Goal: Task Accomplishment & Management: Use online tool/utility

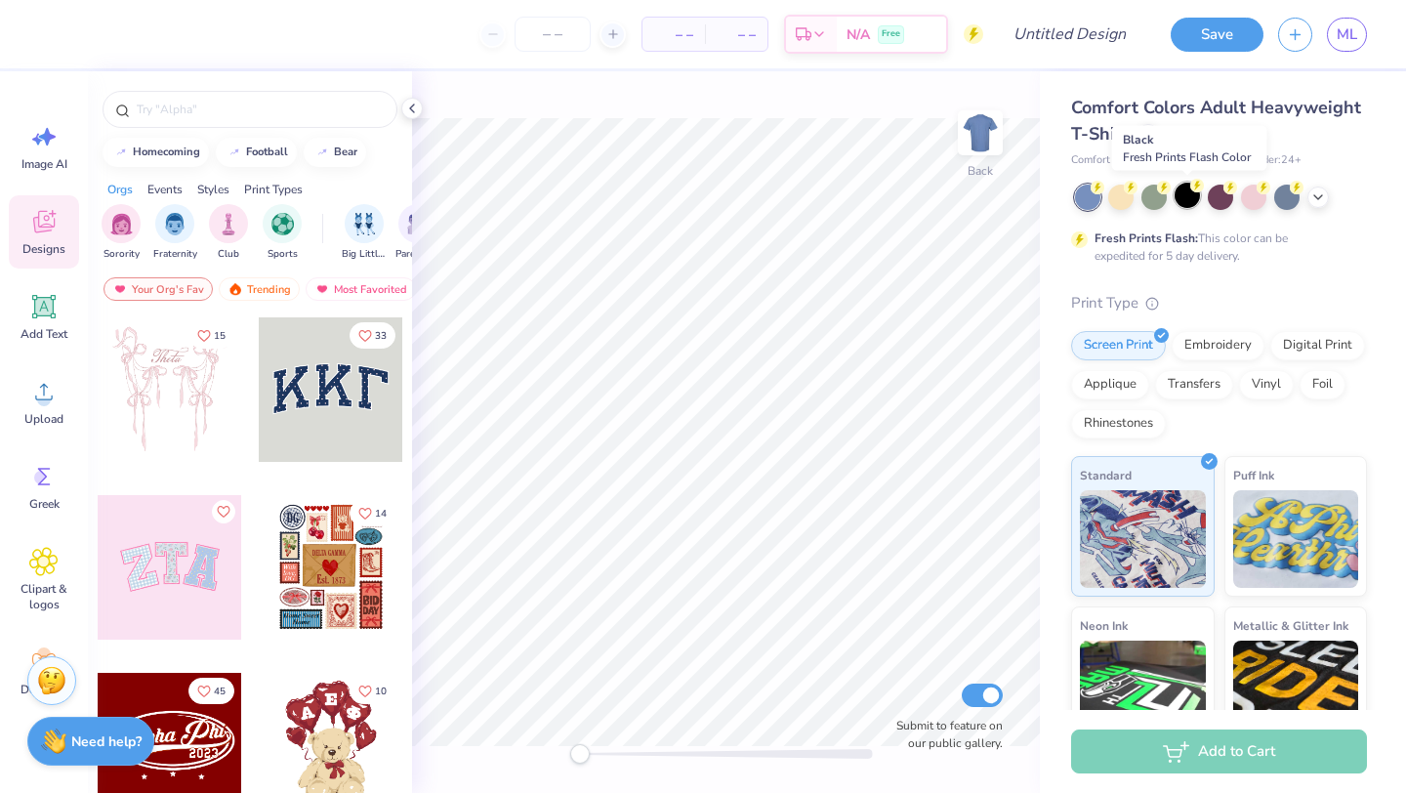
click at [1195, 198] on div at bounding box center [1186, 195] width 25 height 25
click at [1319, 203] on div at bounding box center [1317, 195] width 21 height 21
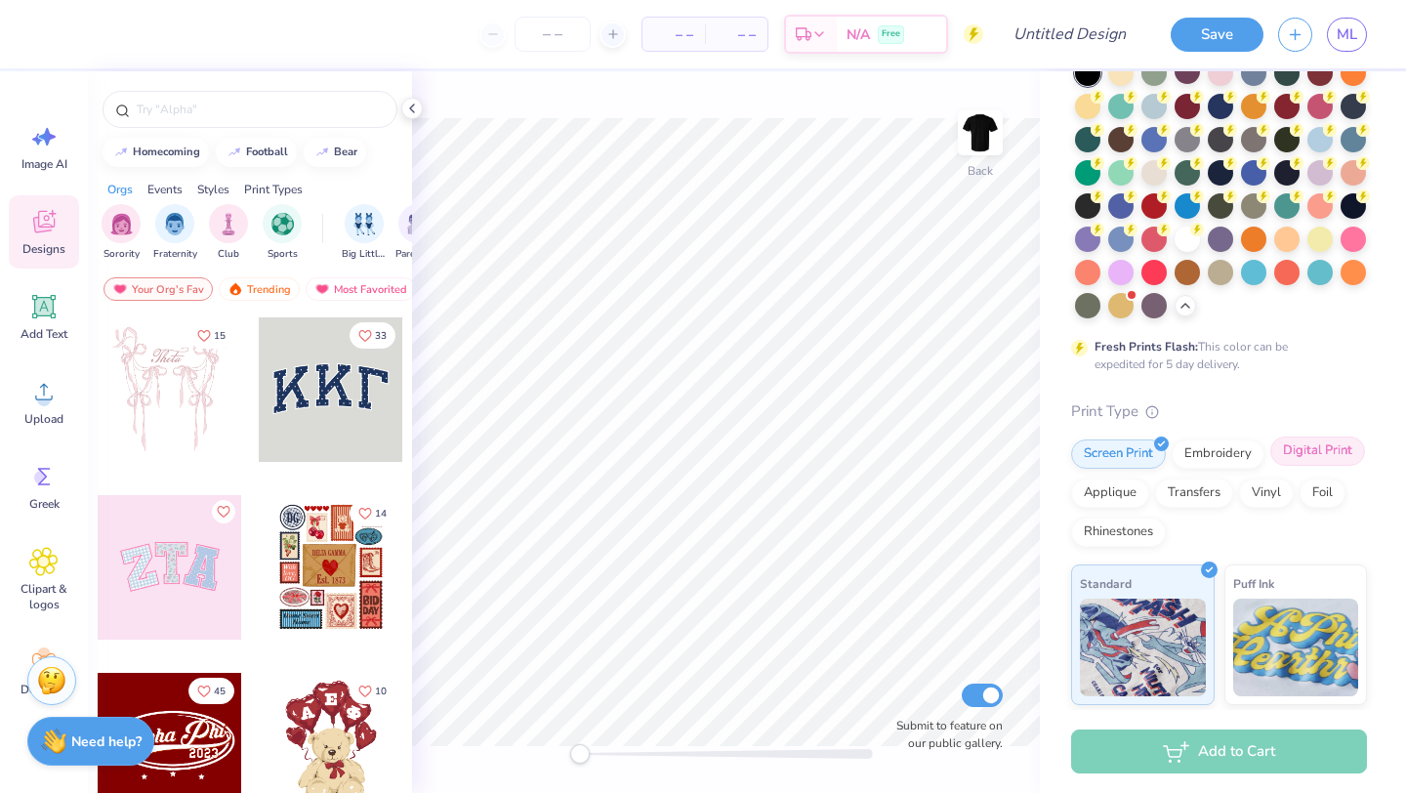
click at [1320, 452] on div "Digital Print" at bounding box center [1317, 450] width 95 height 29
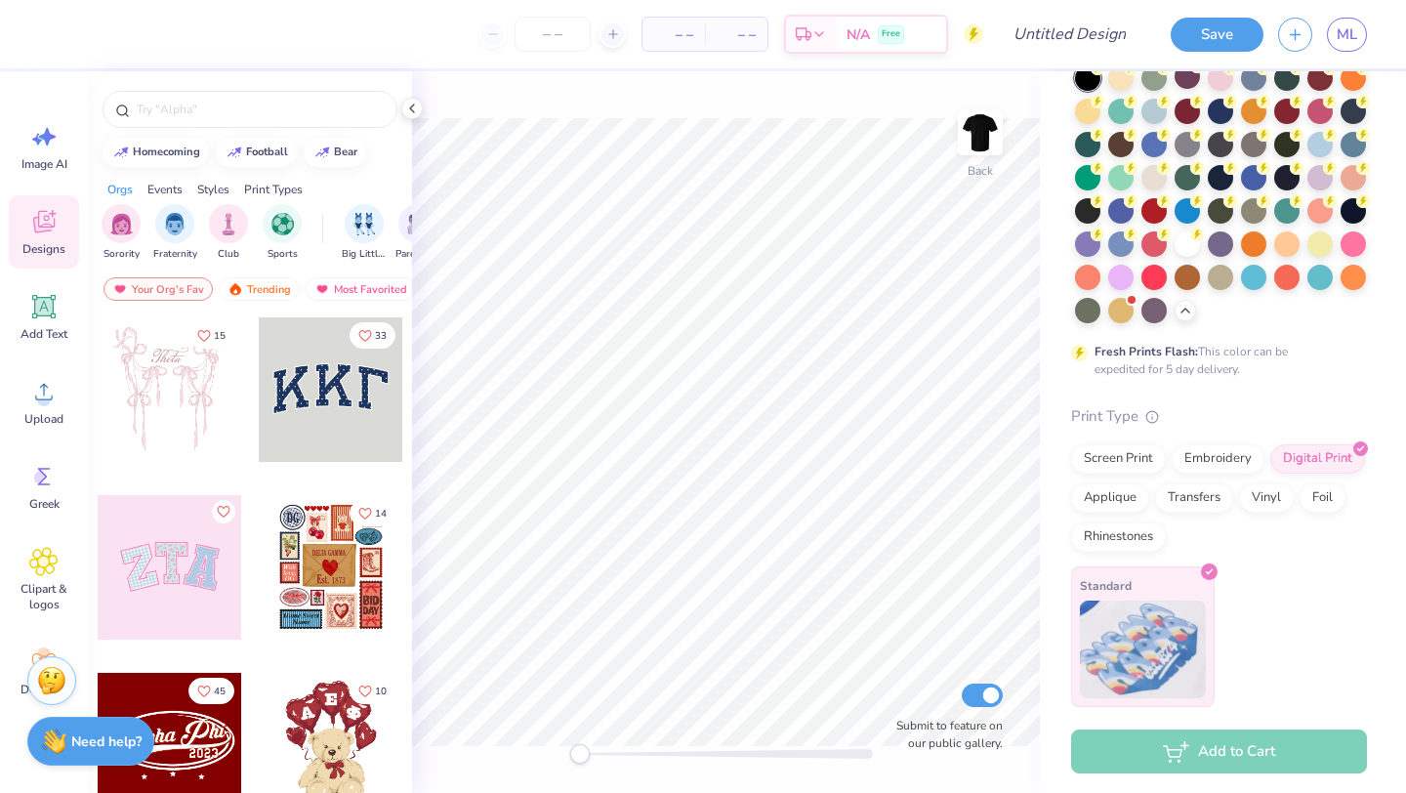
click at [1126, 667] on img at bounding box center [1143, 649] width 126 height 98
click at [1108, 451] on div "Screen Print" at bounding box center [1118, 455] width 95 height 29
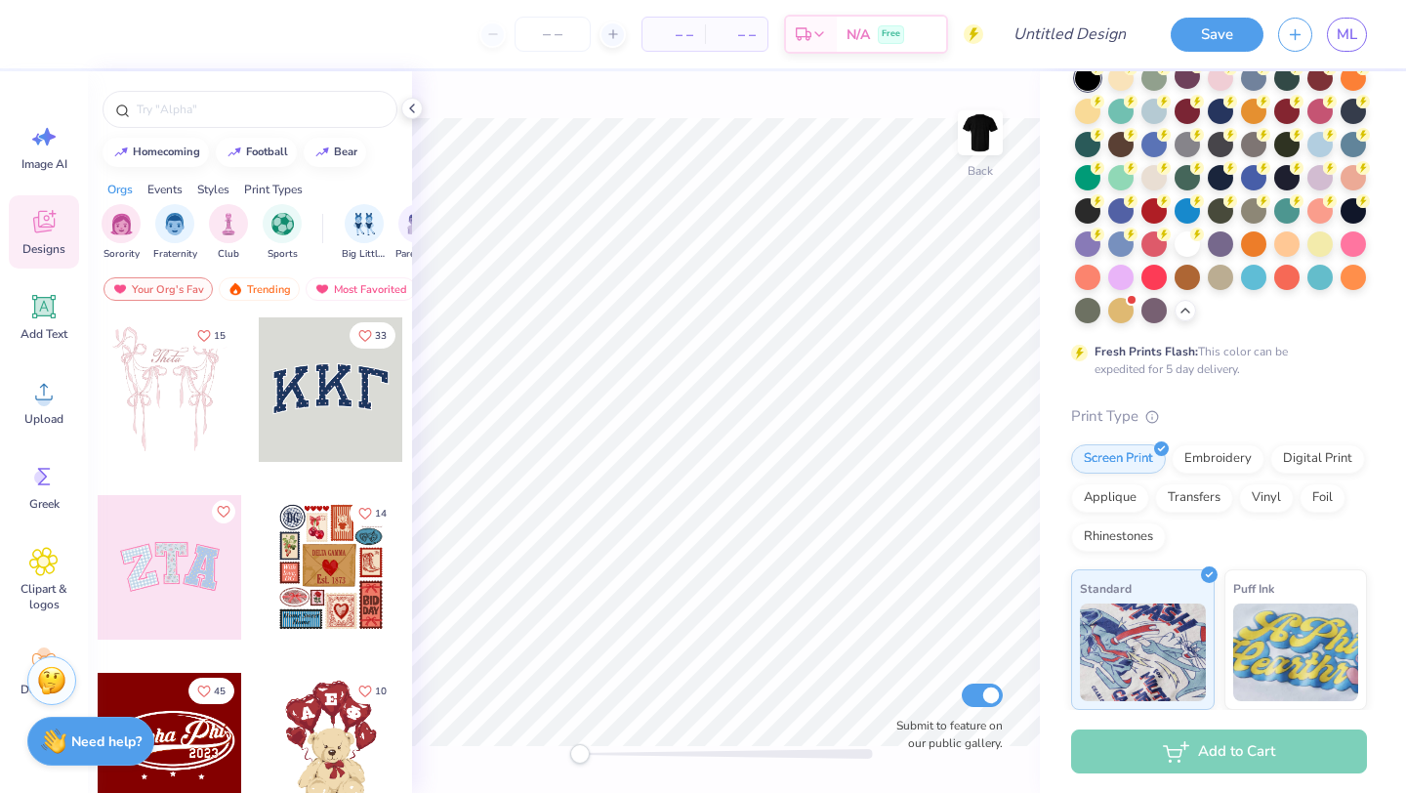
click at [177, 89] on div at bounding box center [250, 104] width 324 height 66
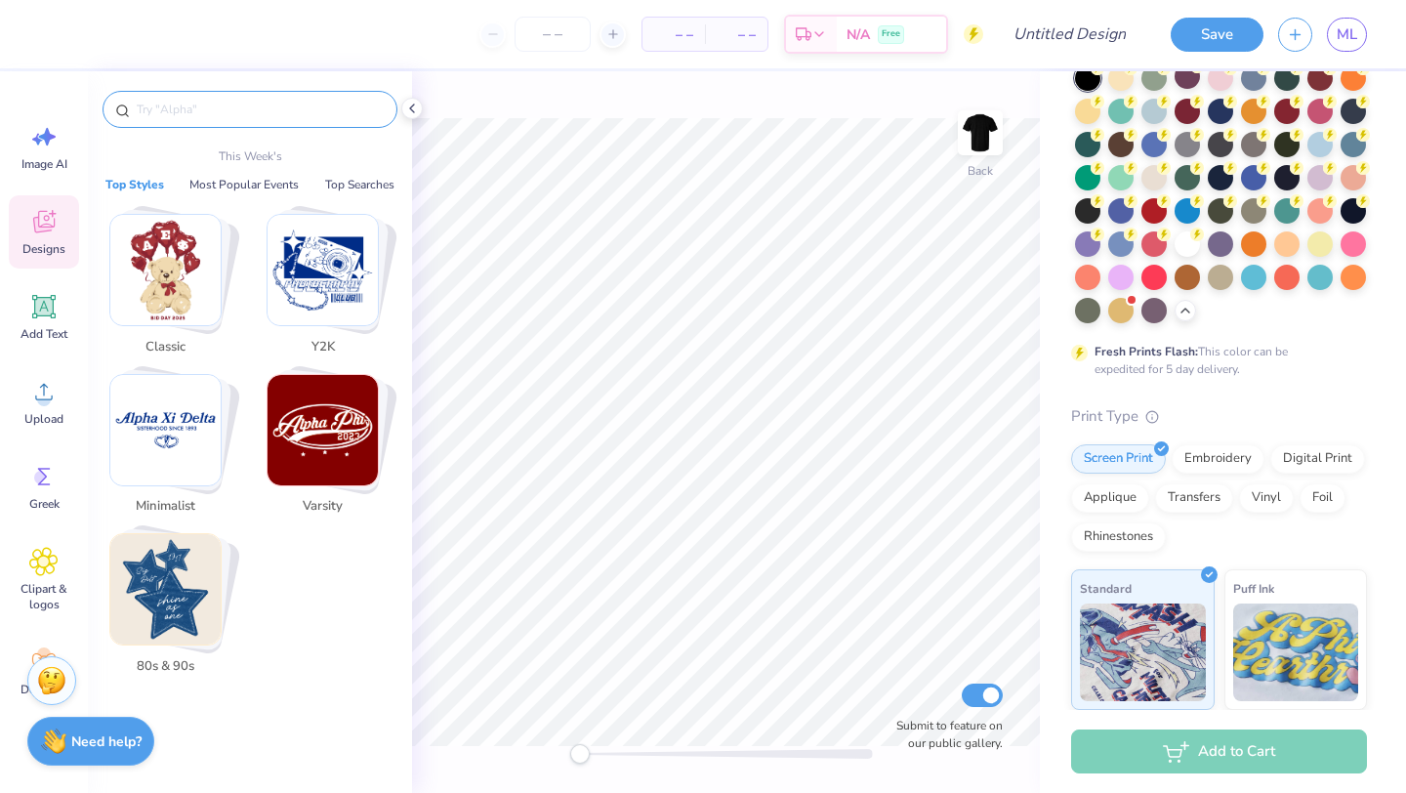
click at [182, 104] on input "text" at bounding box center [260, 110] width 250 height 20
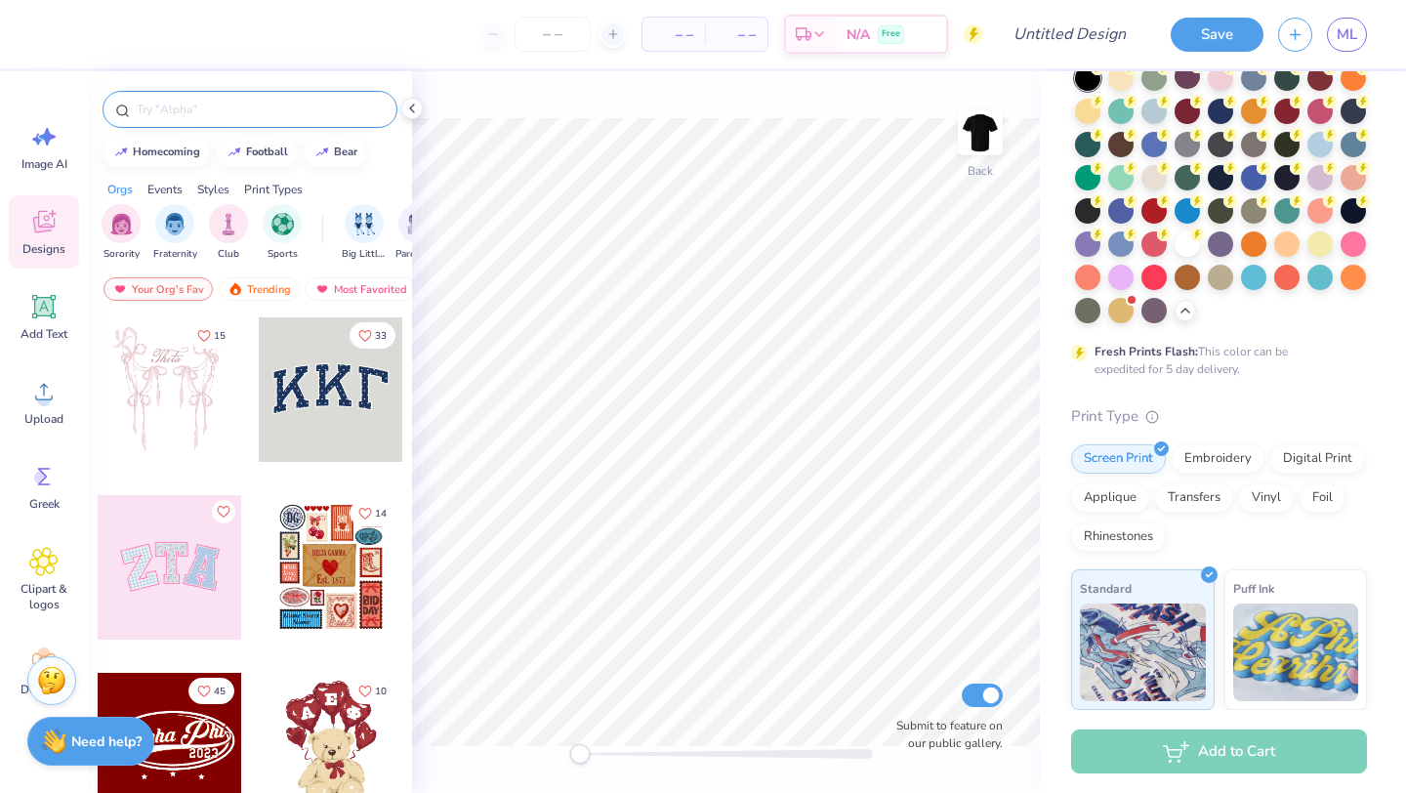
click at [213, 105] on input "text" at bounding box center [260, 110] width 250 height 20
click at [33, 132] on icon at bounding box center [43, 136] width 29 height 29
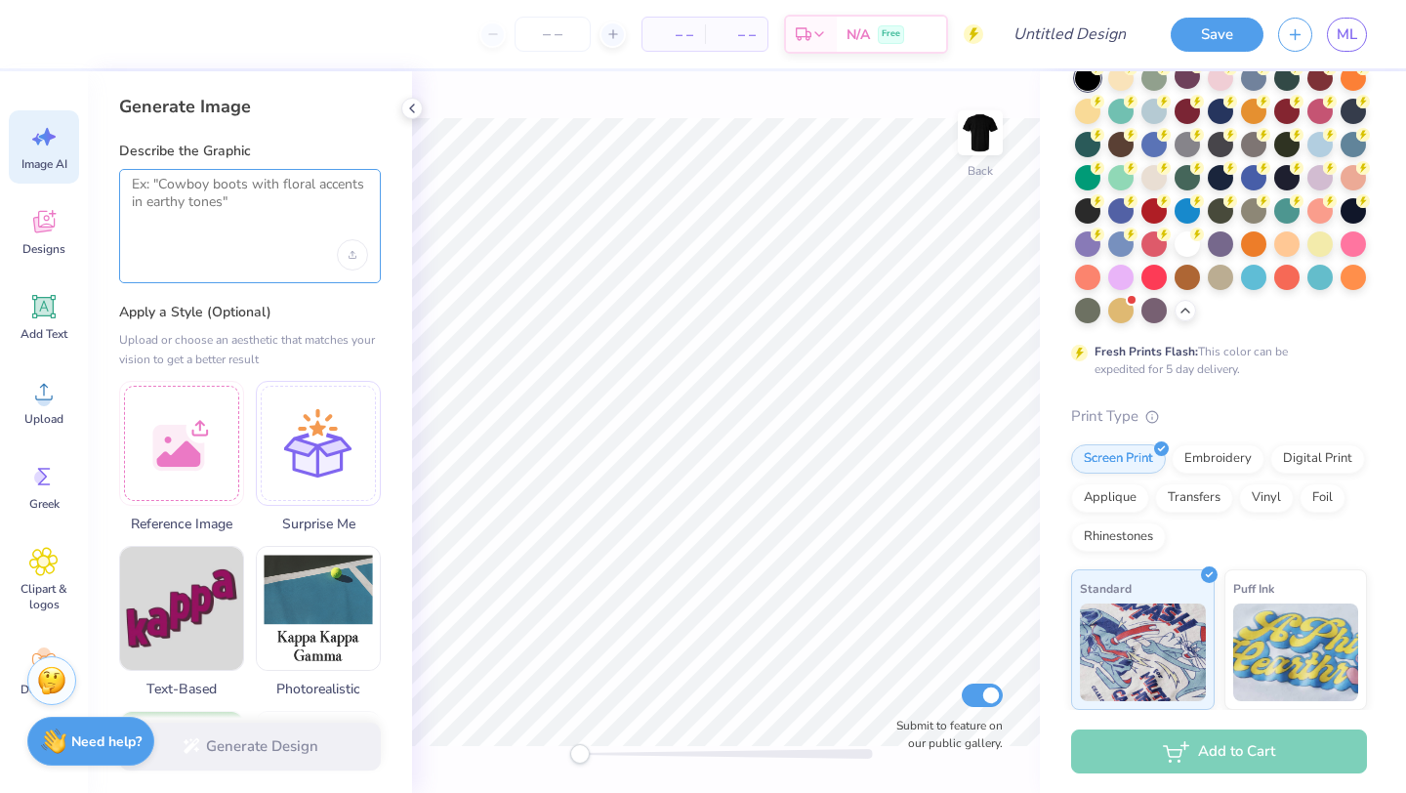
paste textarea
click at [350, 255] on icon "Upload image" at bounding box center [353, 255] width 8 height 8
click at [352, 249] on div "Upload image" at bounding box center [352, 254] width 31 height 31
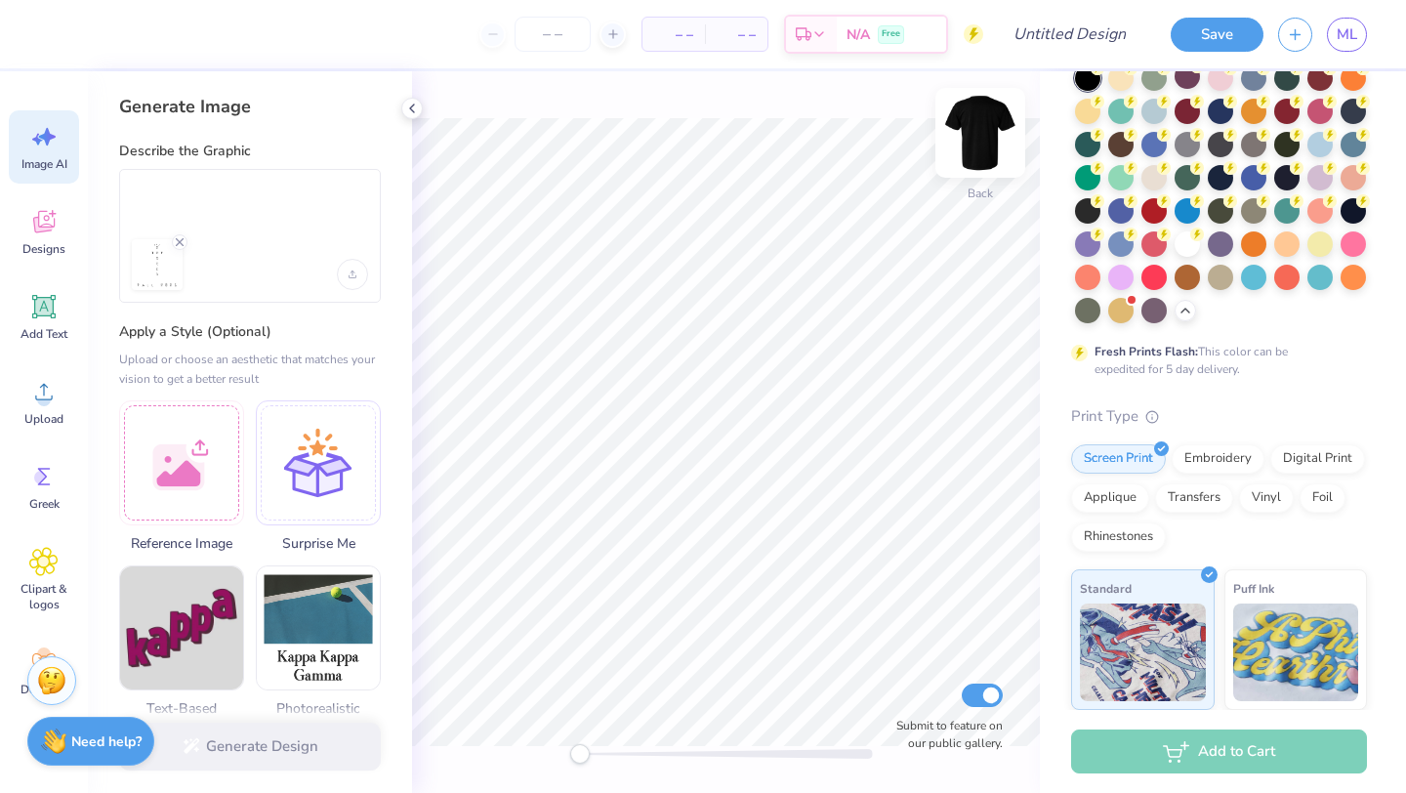
click at [982, 137] on img at bounding box center [980, 133] width 78 height 78
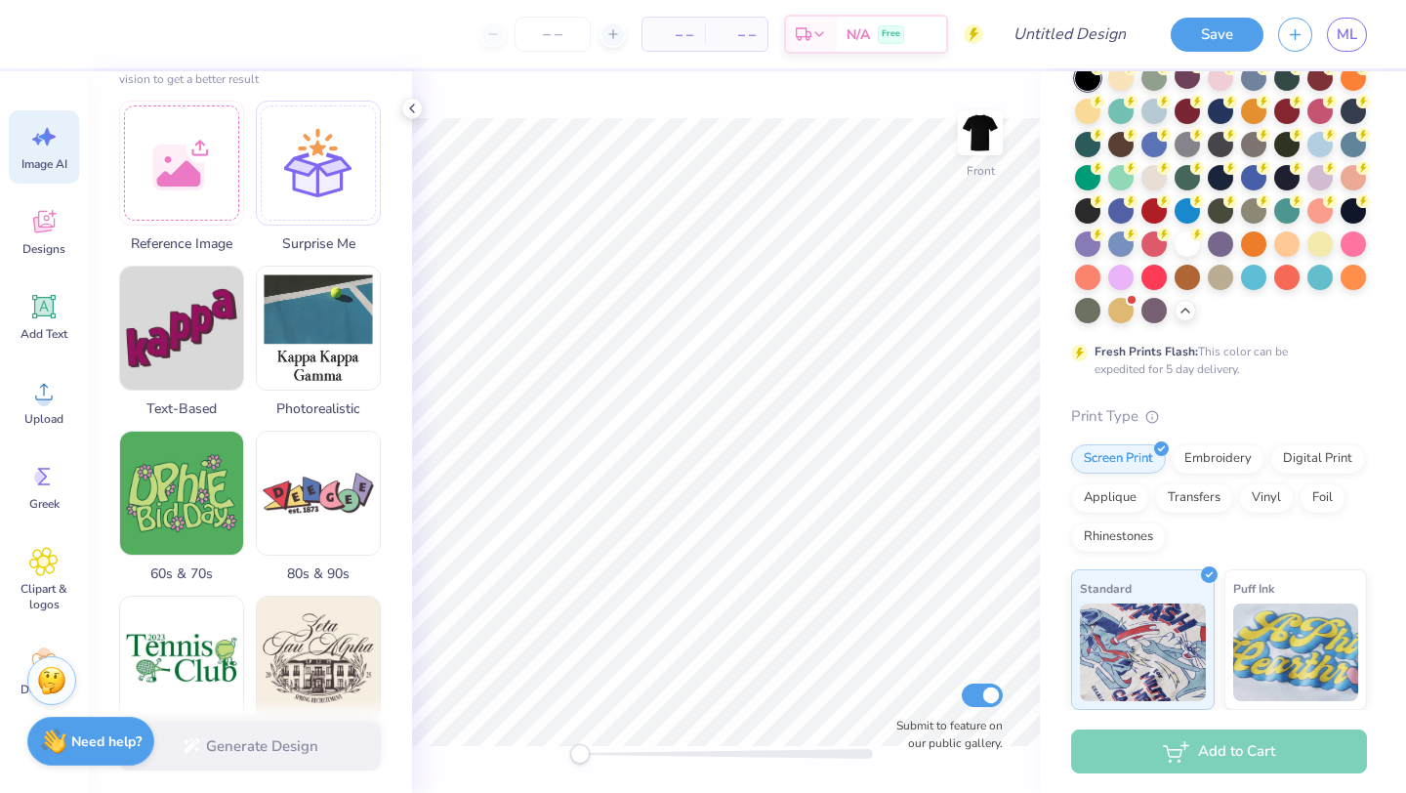
scroll to position [331, 0]
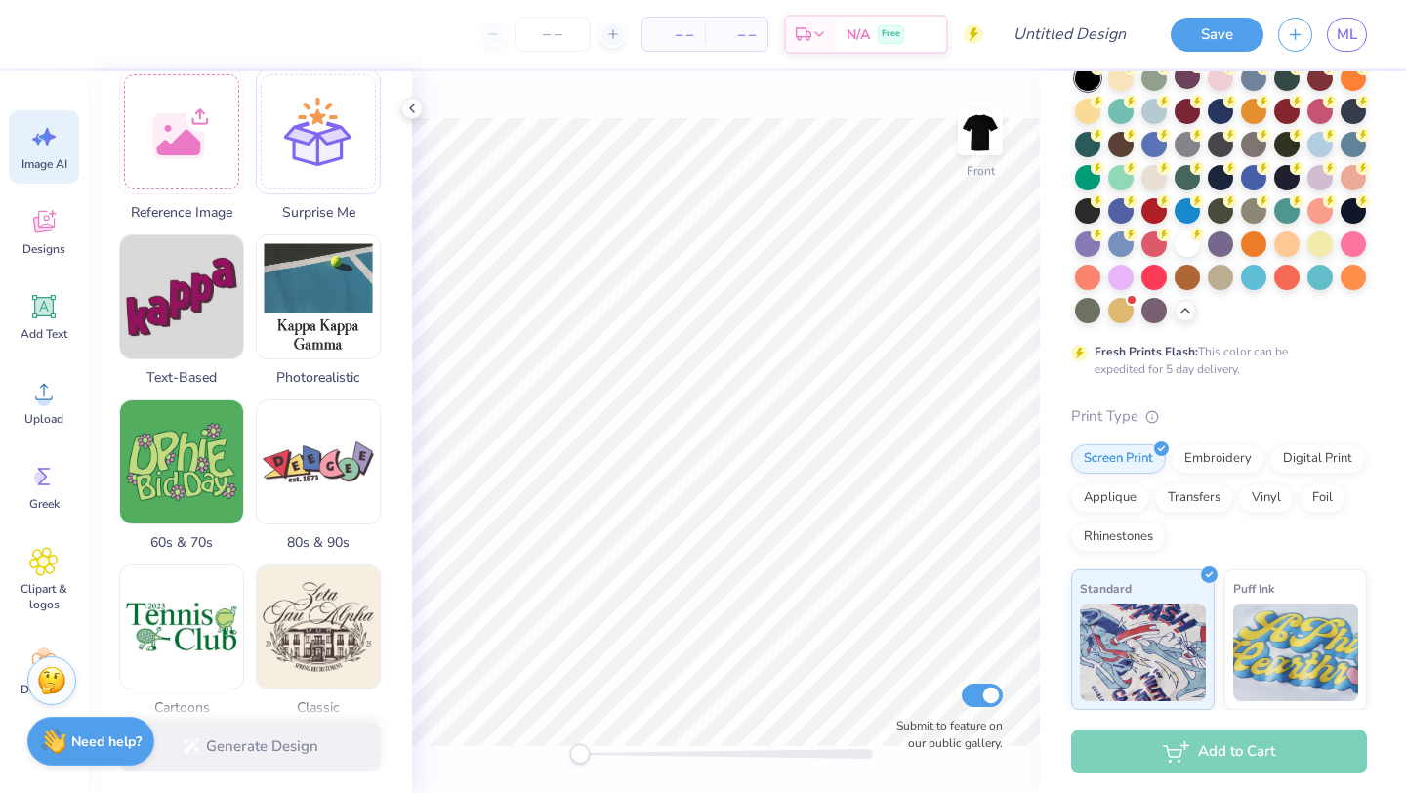
click at [240, 743] on div "Generate Design" at bounding box center [250, 746] width 324 height 95
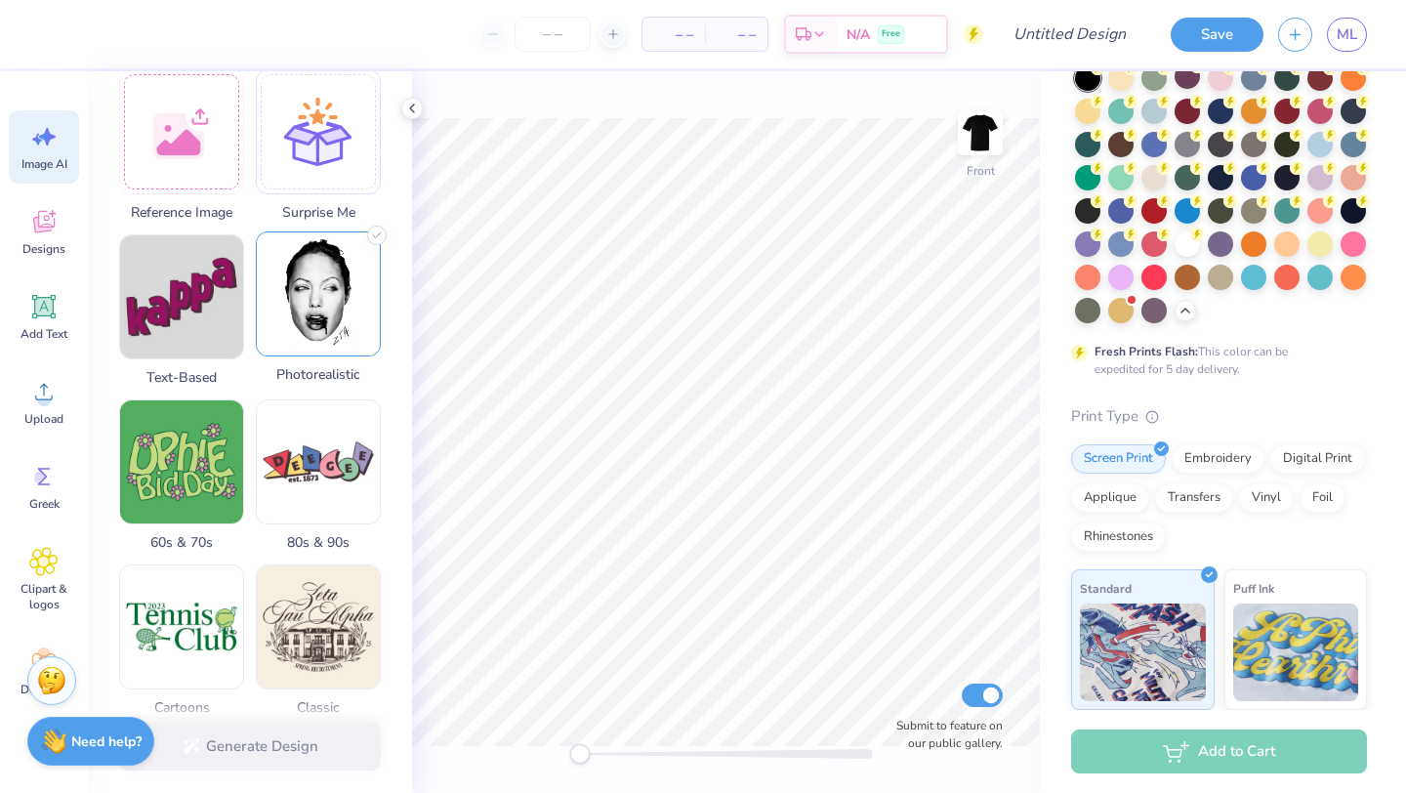
scroll to position [0, 0]
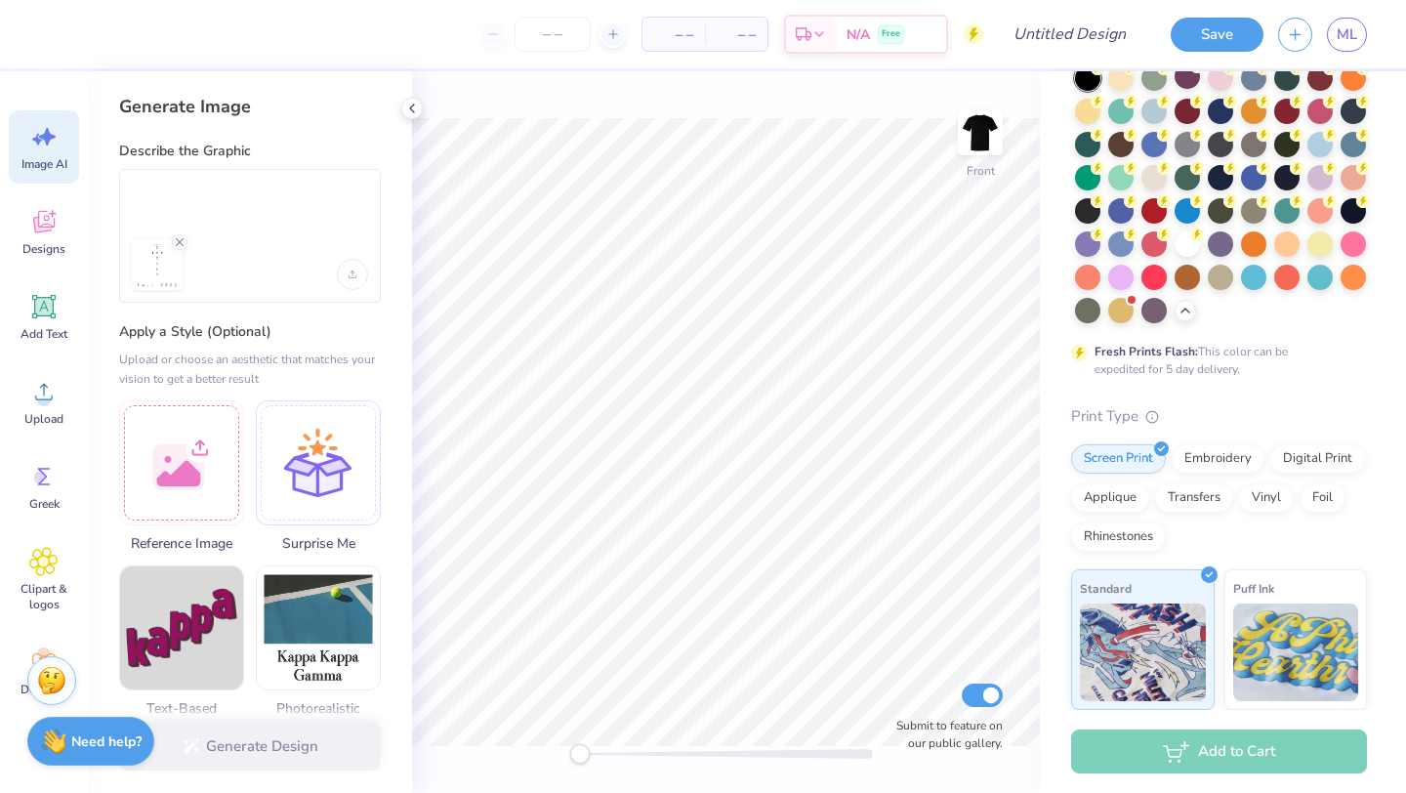
click at [197, 243] on div at bounding box center [234, 264] width 205 height 51
click at [166, 266] on img at bounding box center [157, 264] width 51 height 51
click at [264, 179] on textarea at bounding box center [250, 200] width 236 height 49
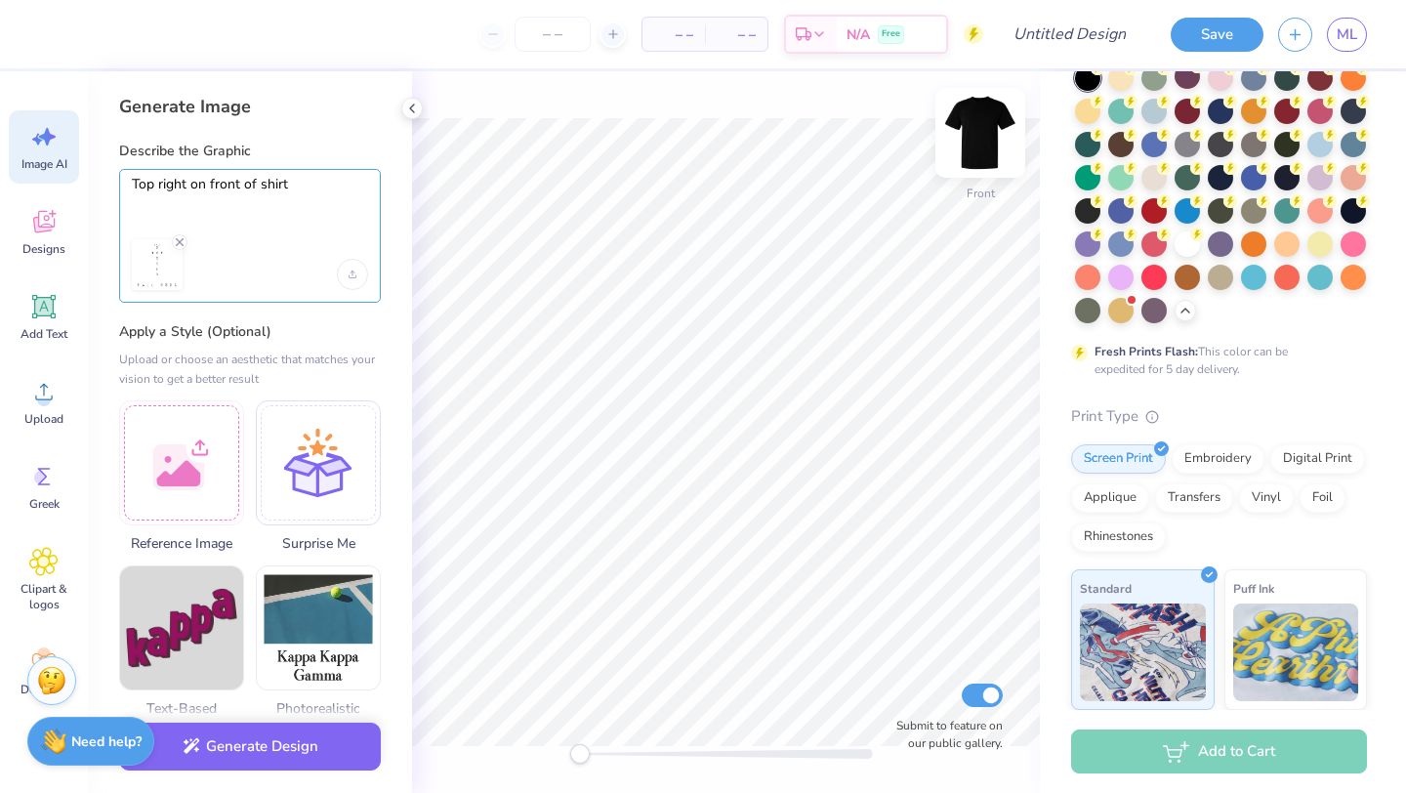
type textarea "Top right on front of shirt"
click at [983, 122] on img at bounding box center [980, 133] width 78 height 78
click at [984, 122] on img at bounding box center [980, 133] width 78 height 78
click at [979, 122] on img at bounding box center [980, 133] width 78 height 78
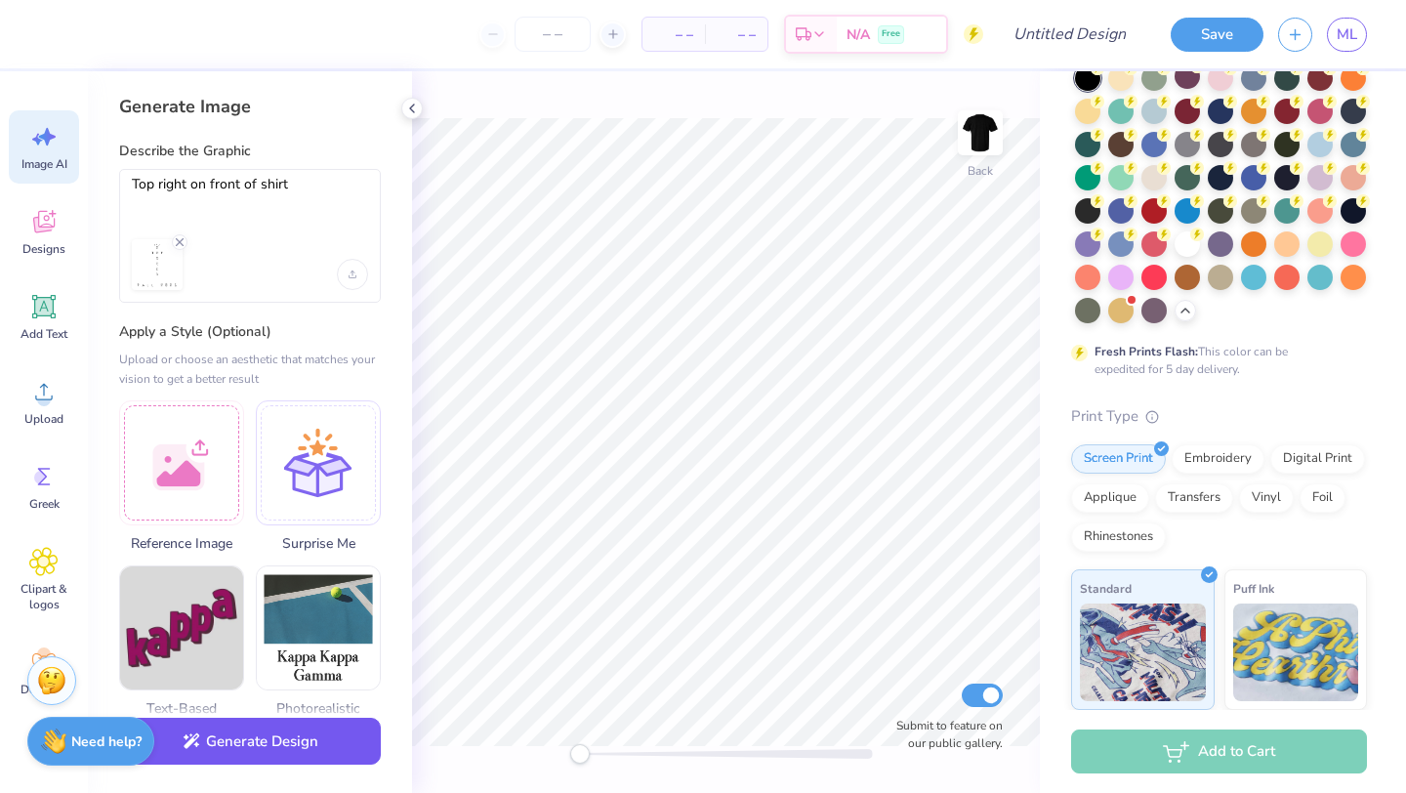
click at [266, 757] on button "Generate Design" at bounding box center [250, 742] width 262 height 48
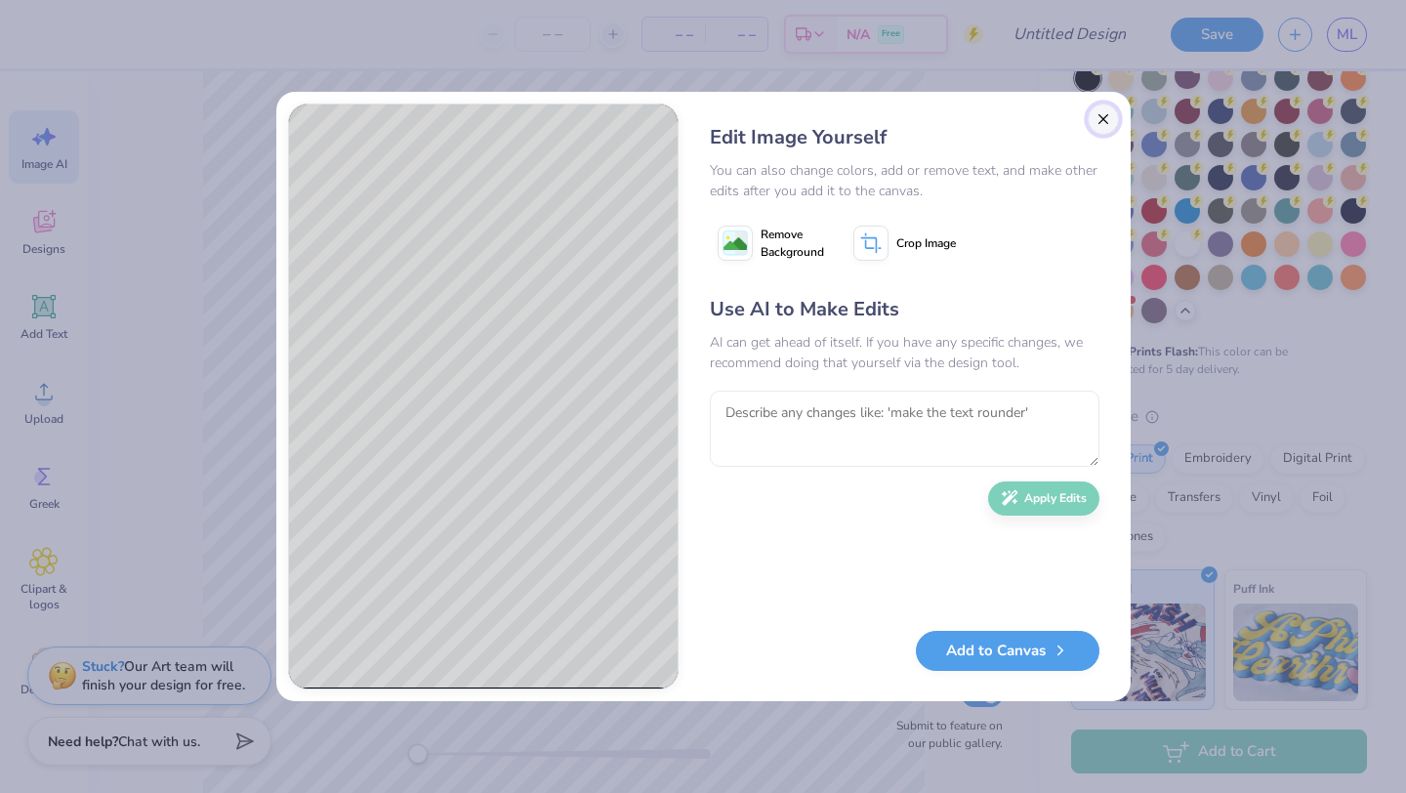
click at [1106, 124] on button "Close" at bounding box center [1102, 118] width 31 height 31
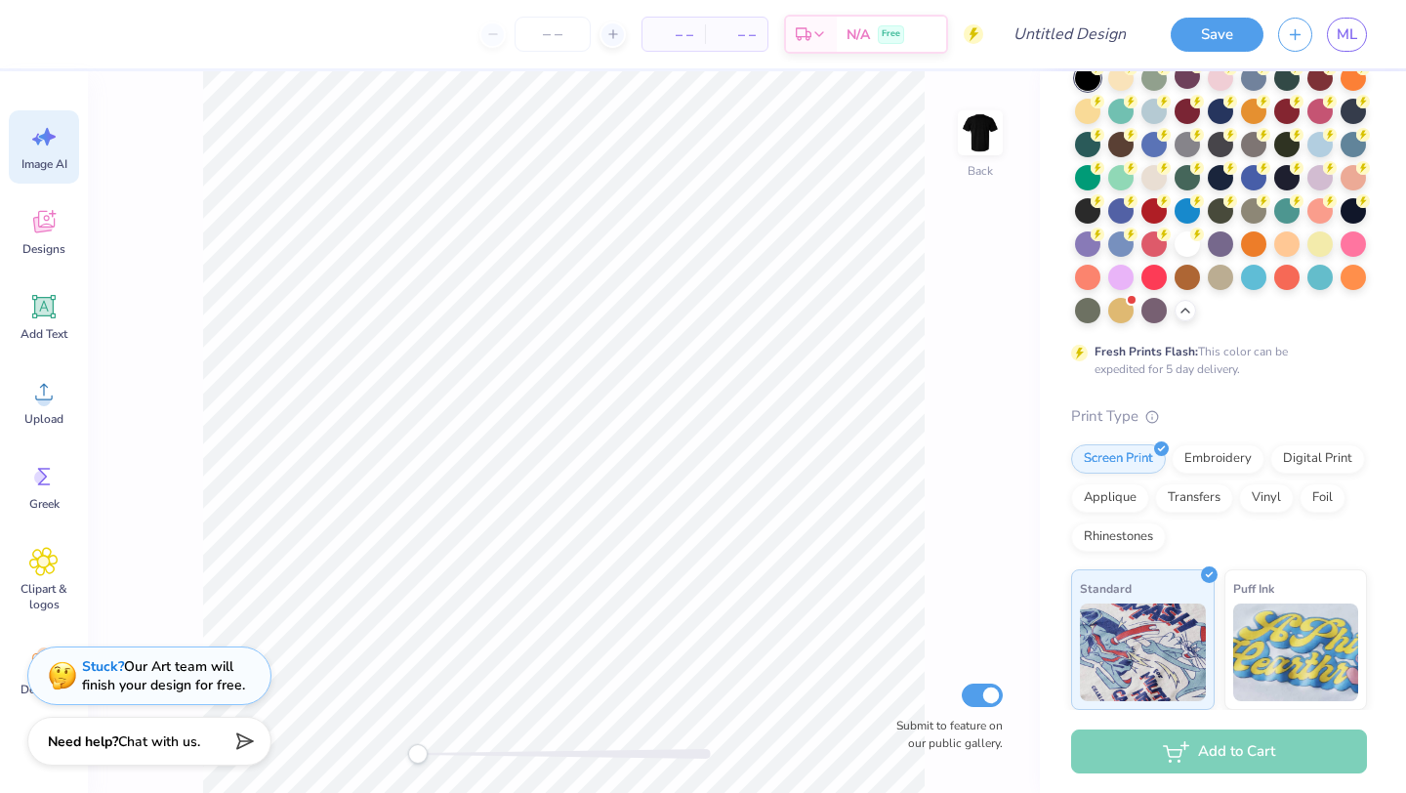
scroll to position [0, 44]
click at [41, 235] on icon at bounding box center [43, 221] width 29 height 29
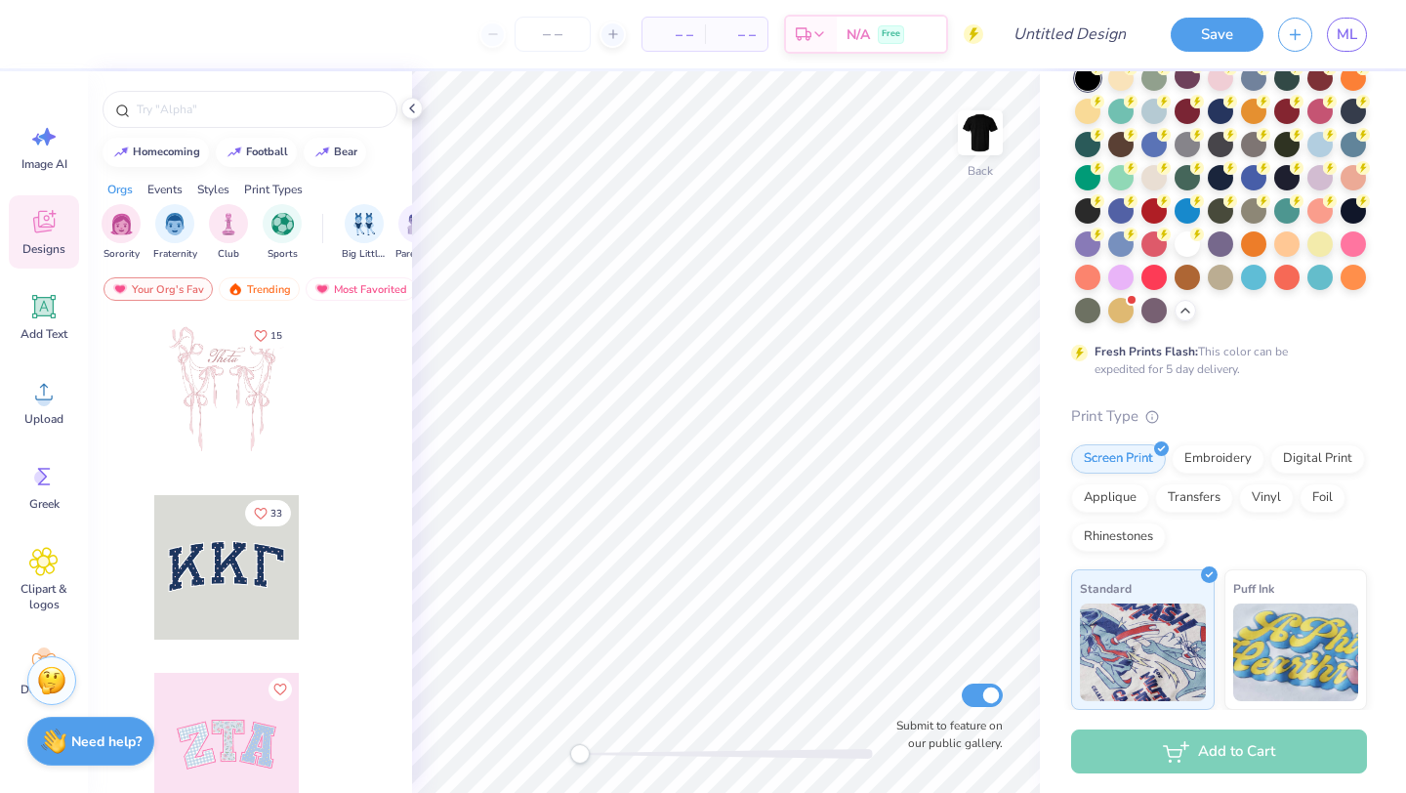
scroll to position [0, 0]
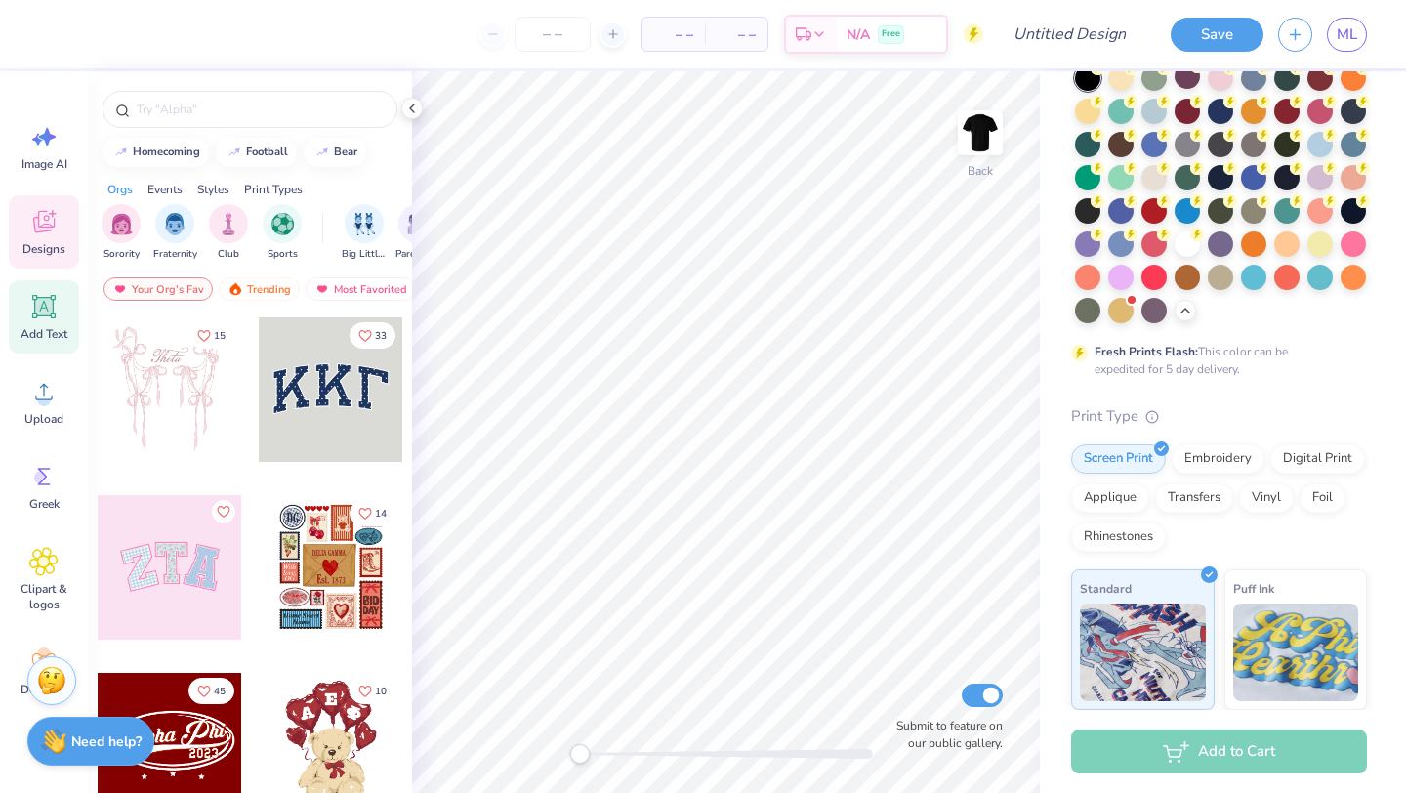
click at [27, 326] on span "Add Text" at bounding box center [44, 334] width 47 height 16
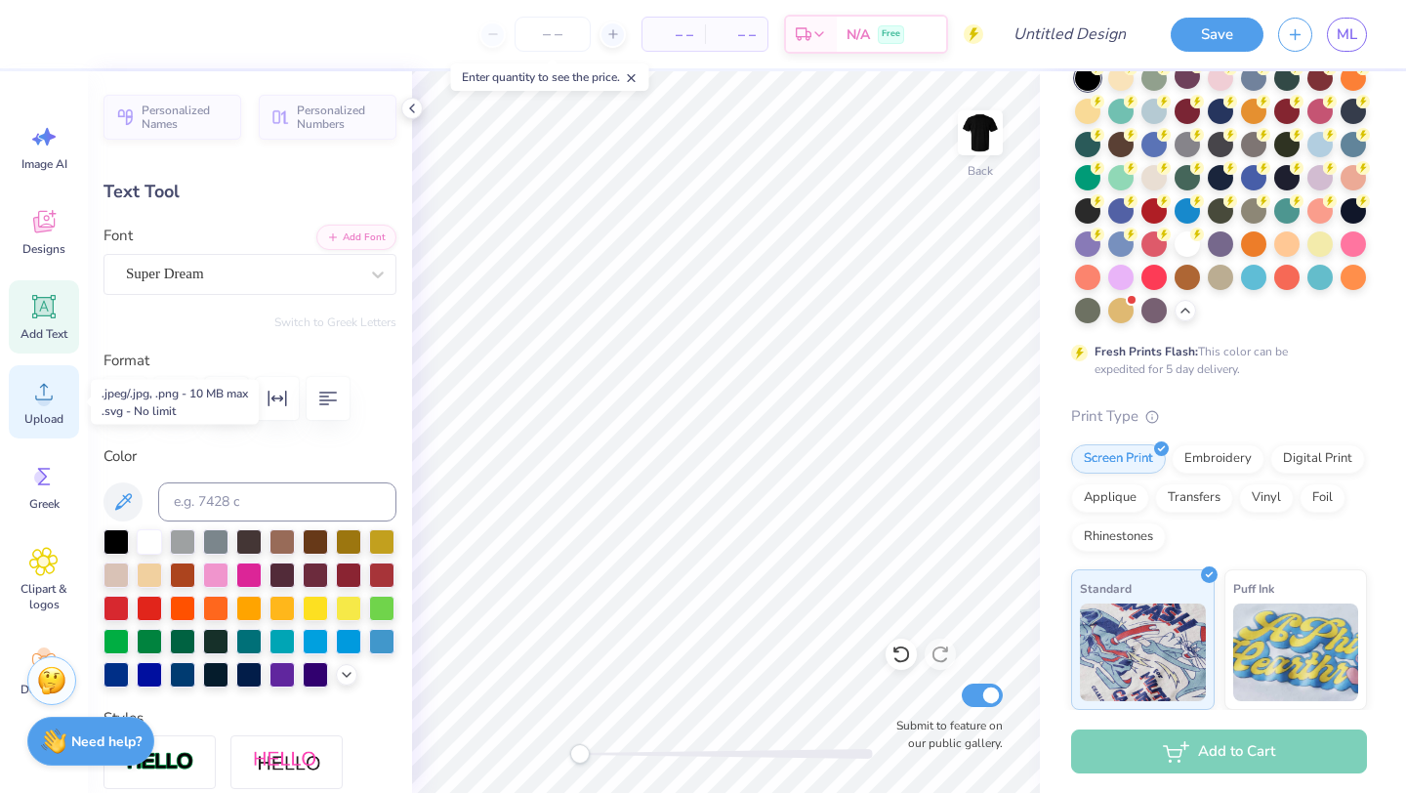
click at [55, 407] on div "Upload" at bounding box center [44, 401] width 70 height 73
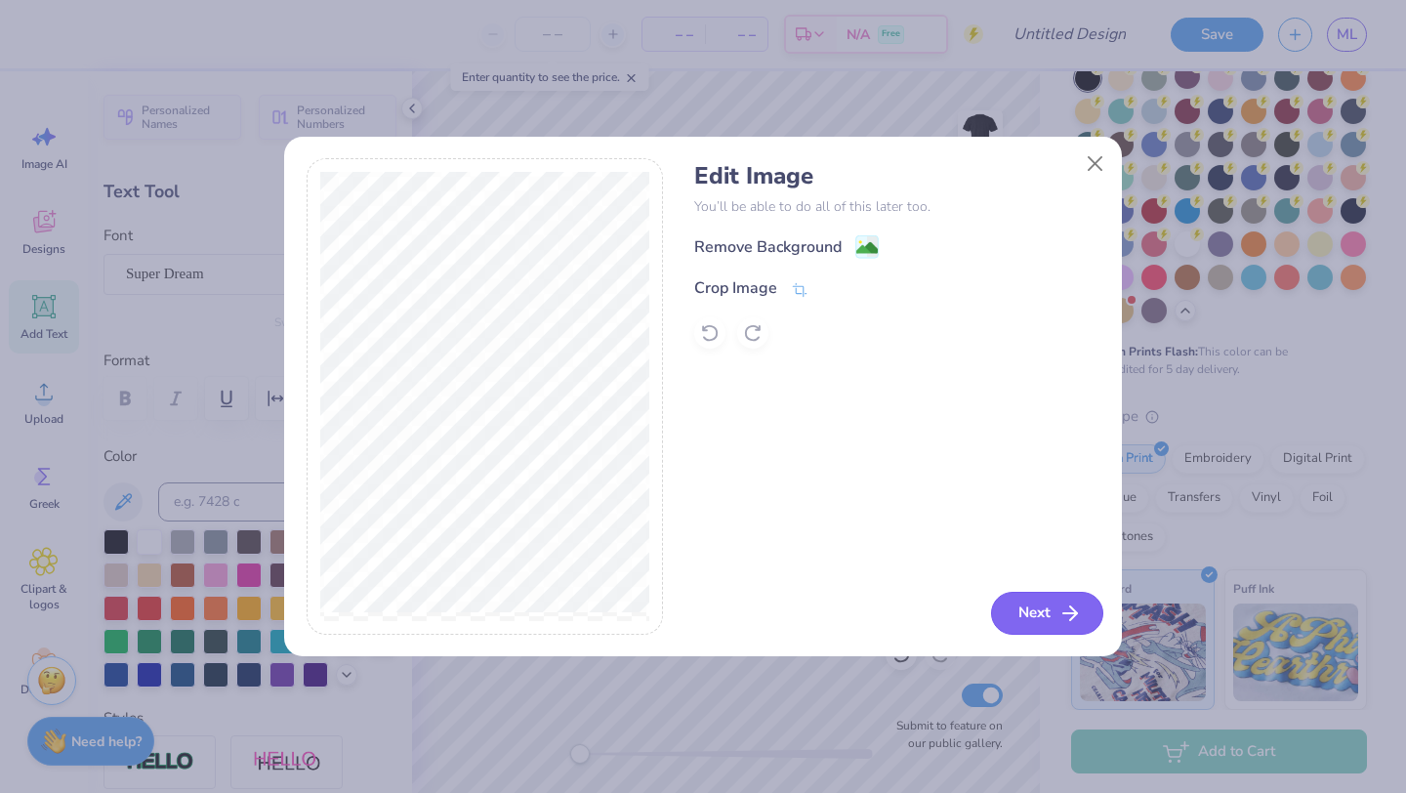
click at [1054, 615] on button "Next" at bounding box center [1047, 613] width 112 height 43
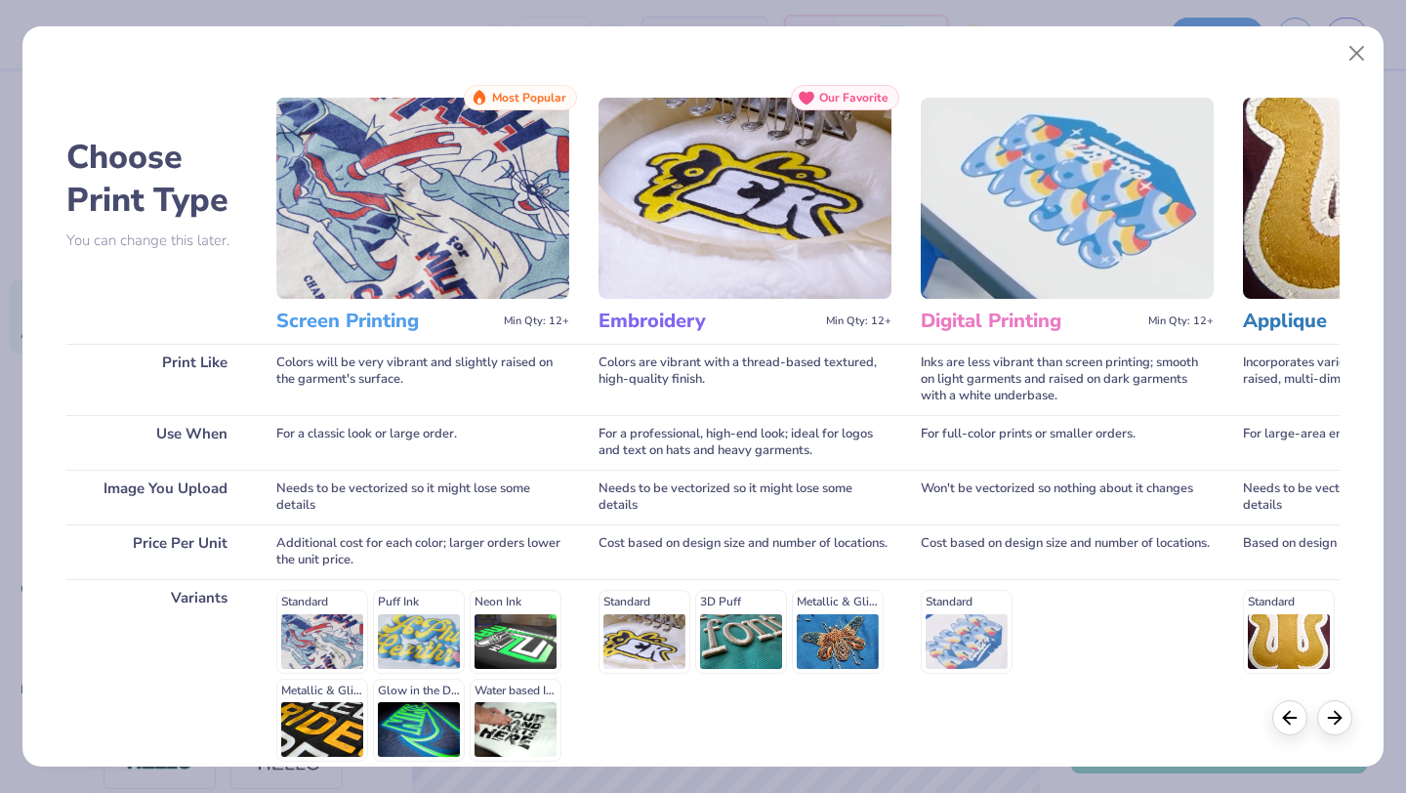
click at [396, 226] on img at bounding box center [422, 198] width 293 height 201
click at [417, 292] on img at bounding box center [422, 198] width 293 height 201
click at [336, 330] on h3 "Screen Printing" at bounding box center [386, 320] width 220 height 25
click at [376, 285] on img at bounding box center [422, 198] width 293 height 201
click at [393, 215] on img at bounding box center [422, 198] width 293 height 201
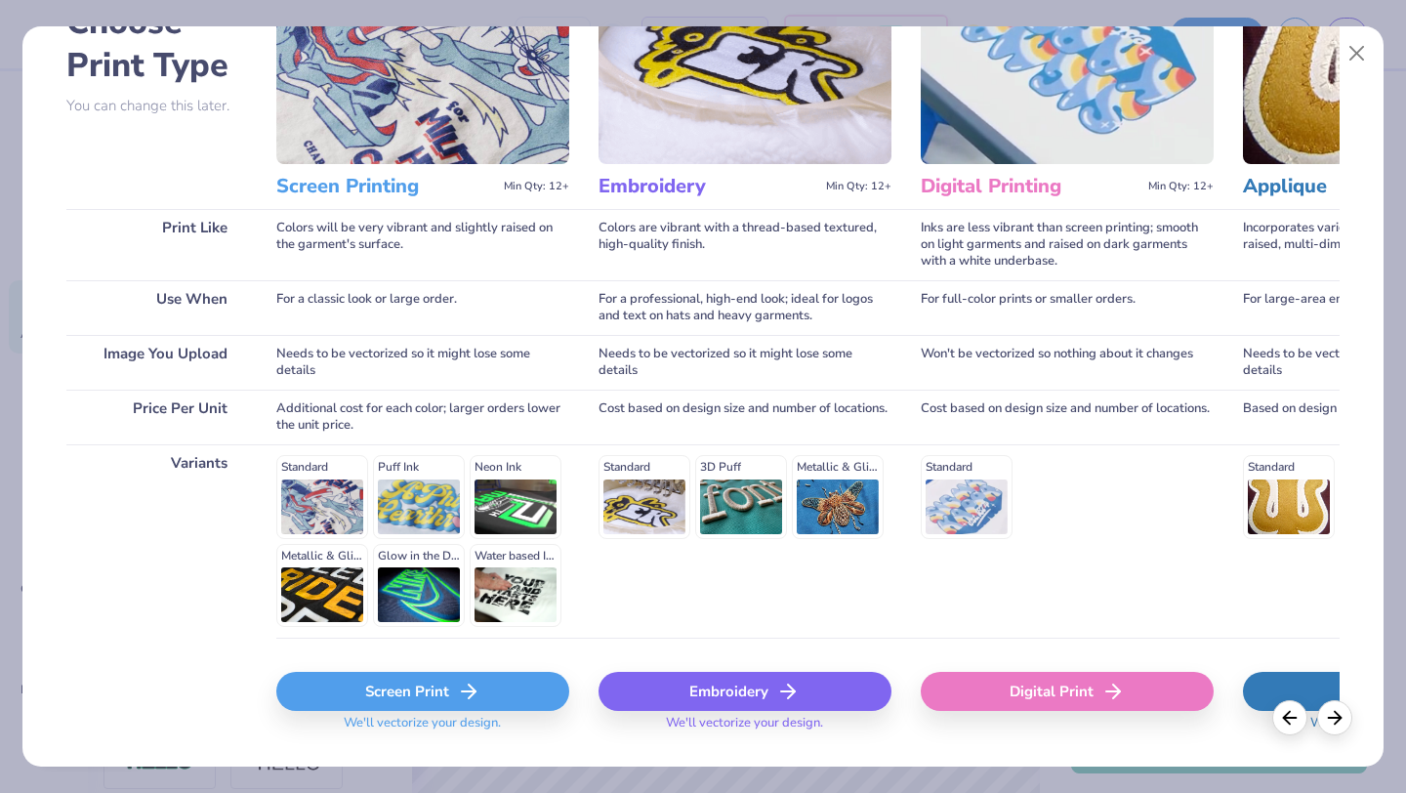
scroll to position [181, 0]
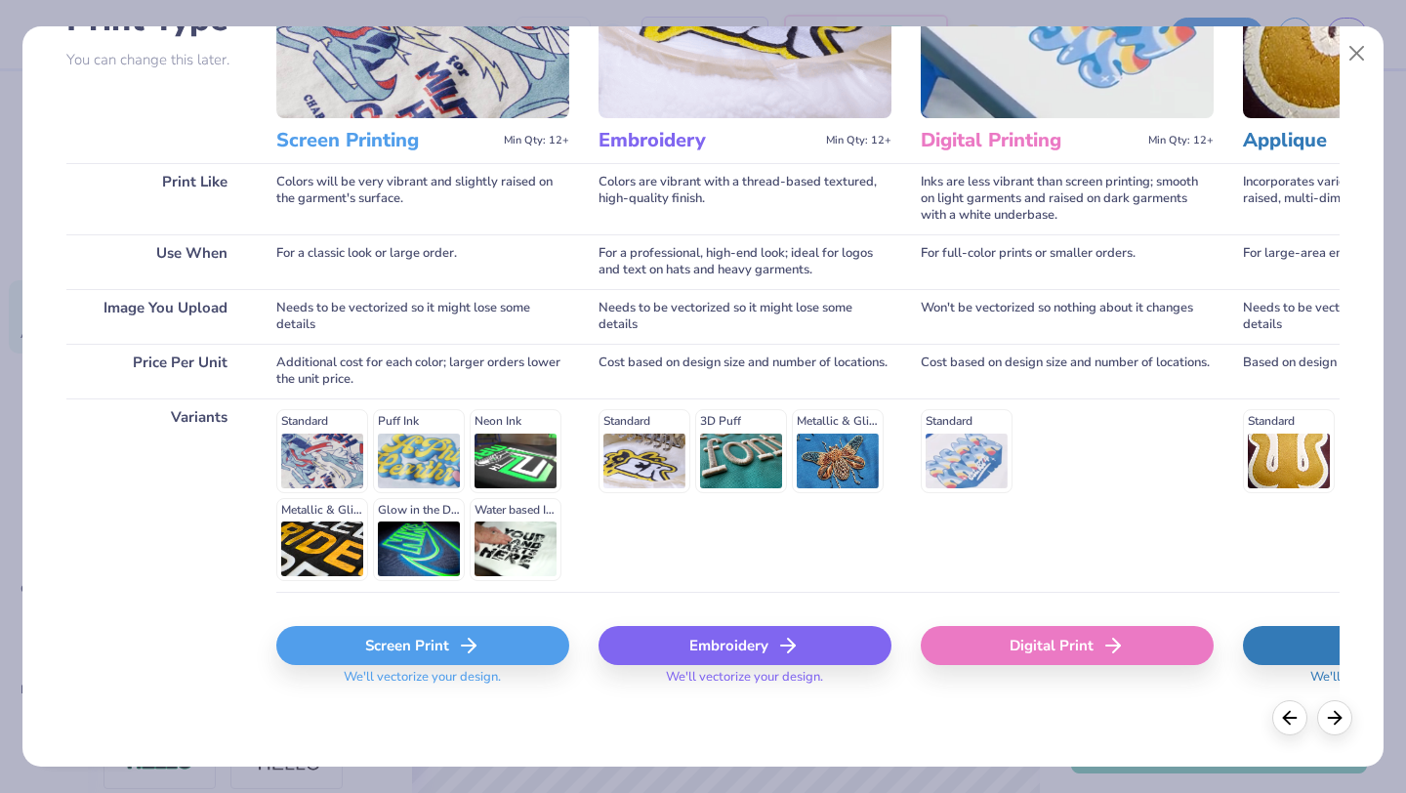
click at [463, 656] on icon at bounding box center [468, 645] width 23 height 23
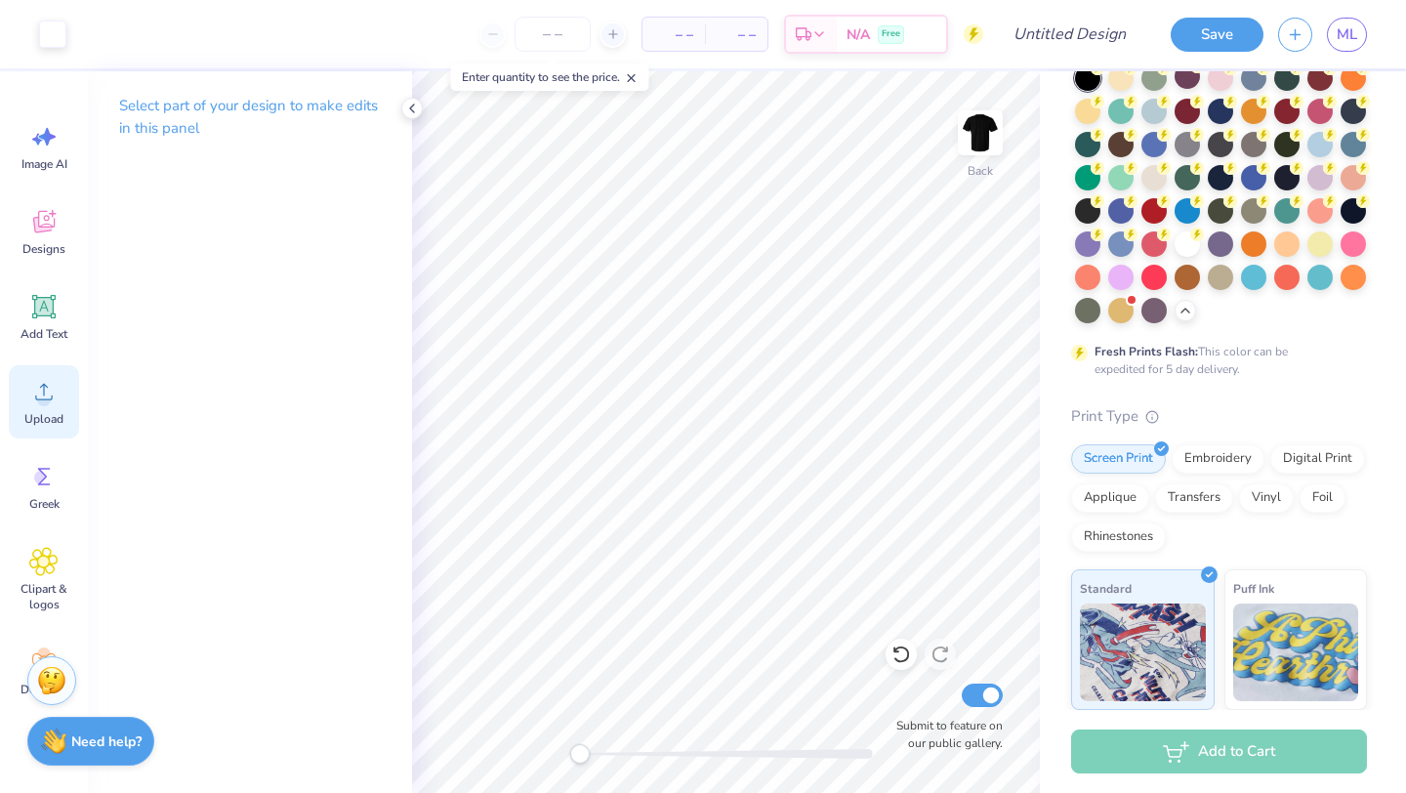
click at [48, 412] on span "Upload" at bounding box center [43, 419] width 39 height 16
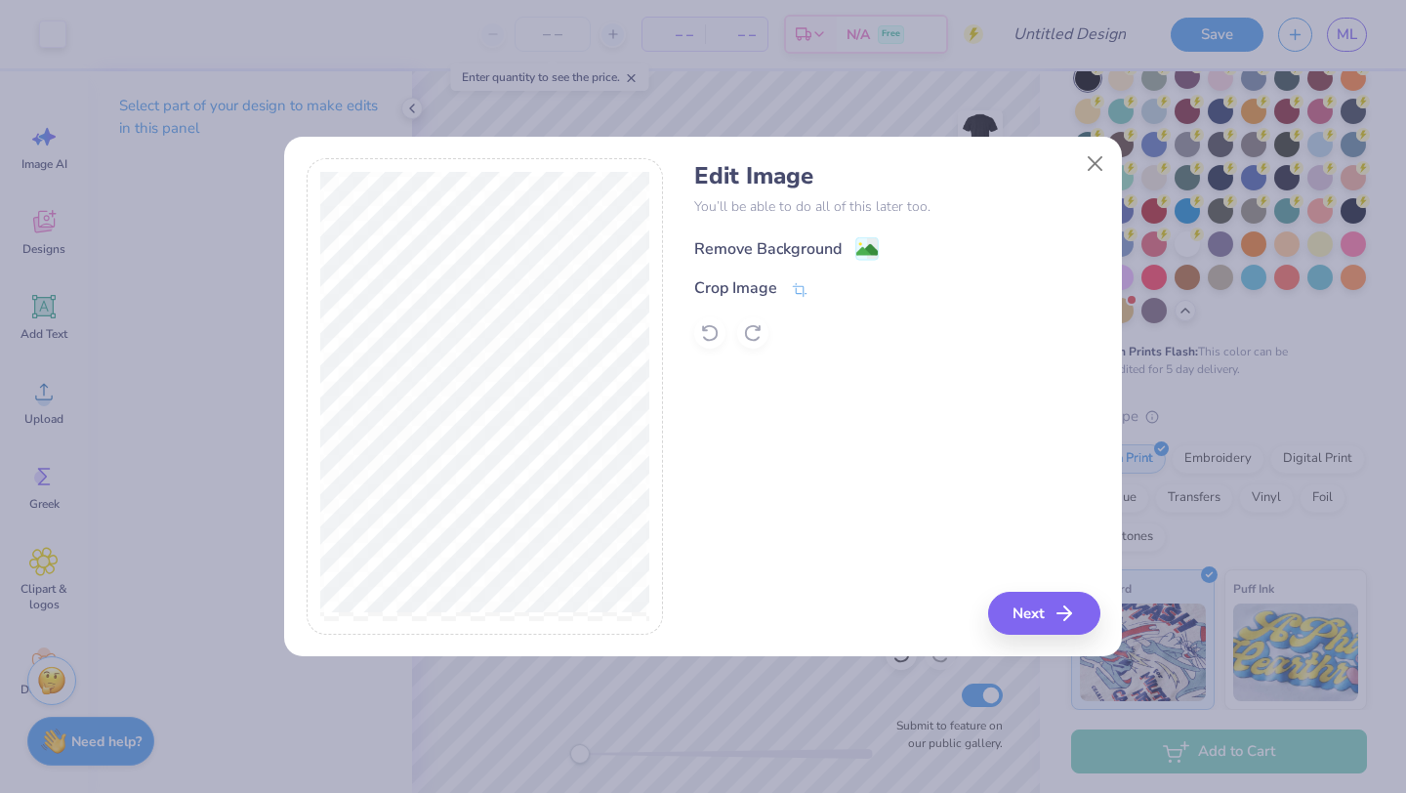
click at [848, 246] on div "Remove Background" at bounding box center [786, 248] width 185 height 24
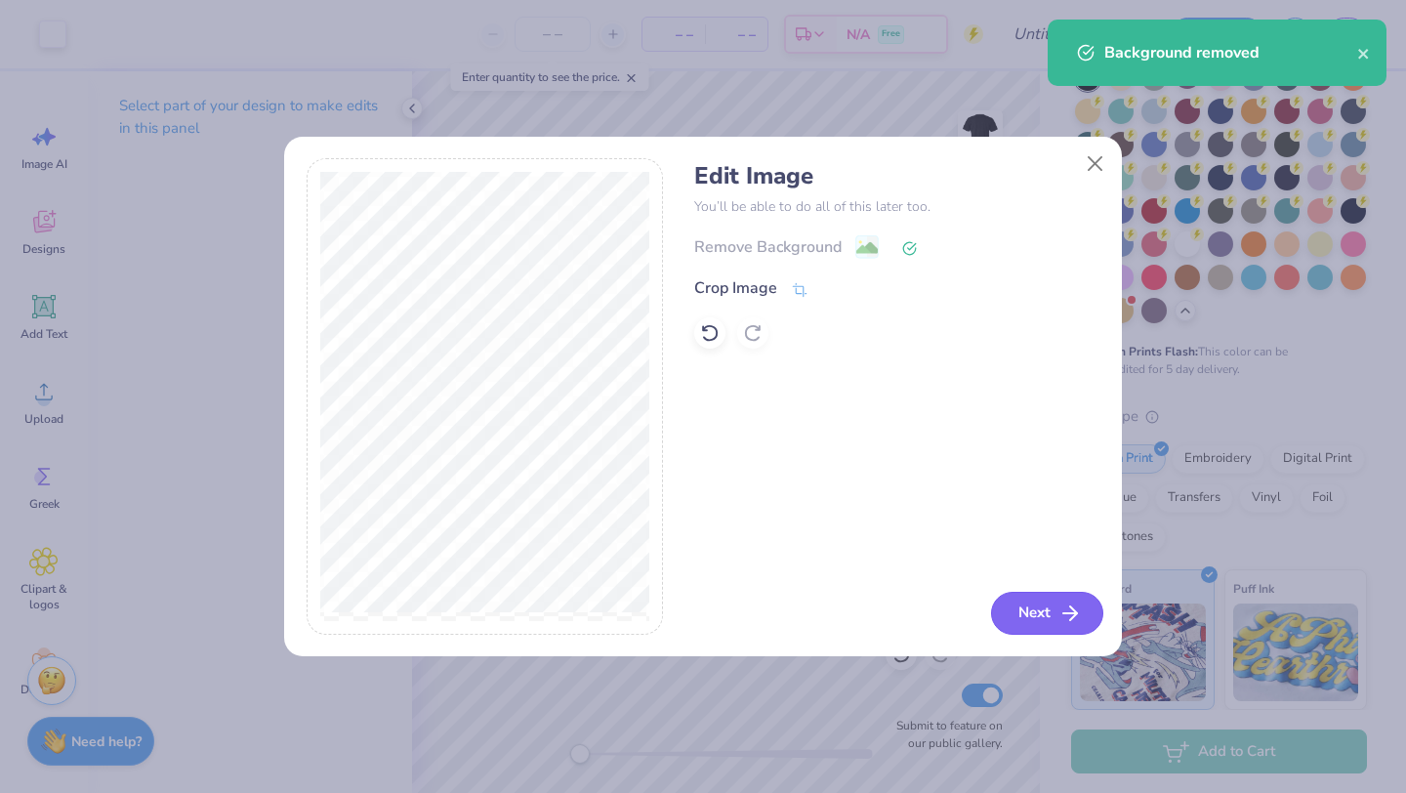
click at [1063, 617] on icon "button" at bounding box center [1069, 612] width 23 height 23
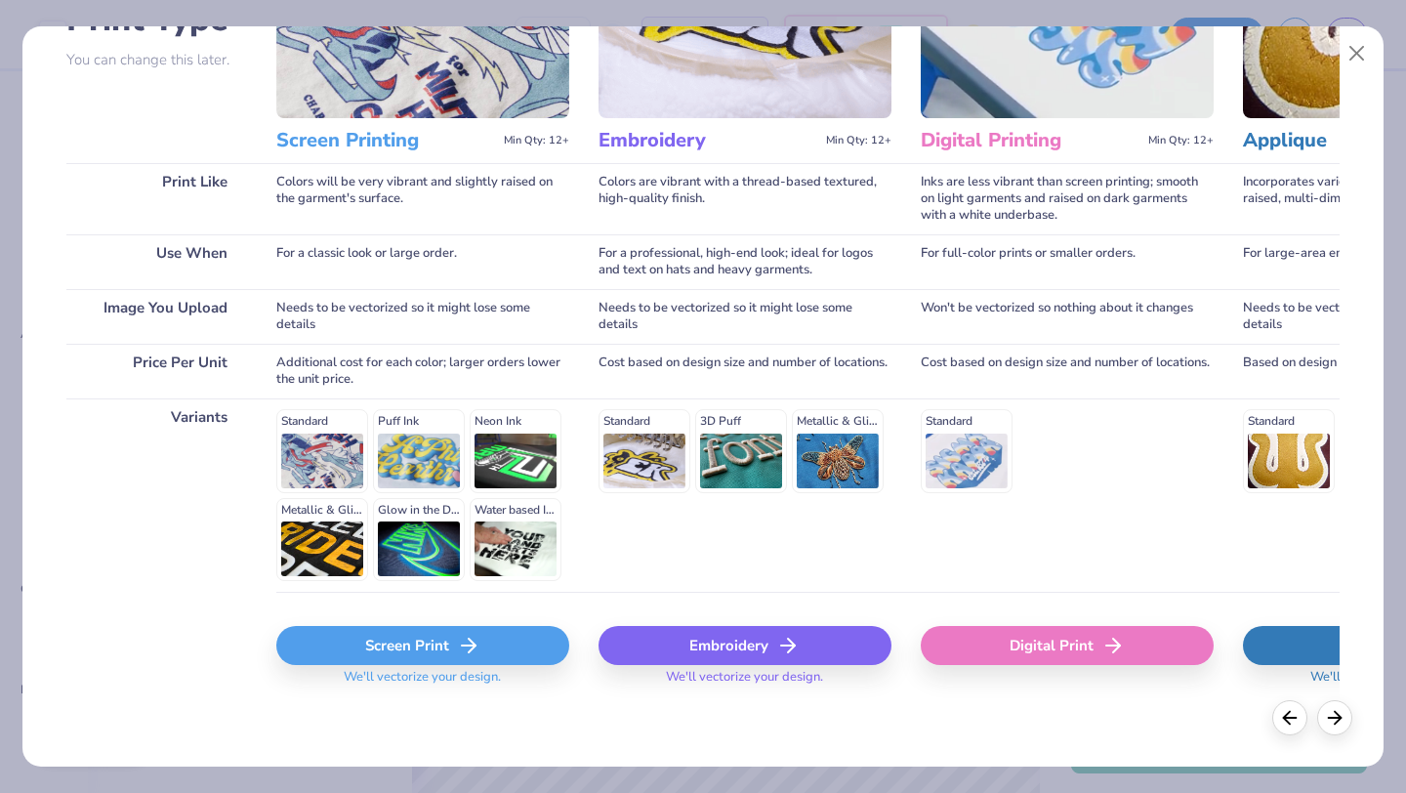
click at [380, 642] on div "Screen Print" at bounding box center [422, 645] width 293 height 39
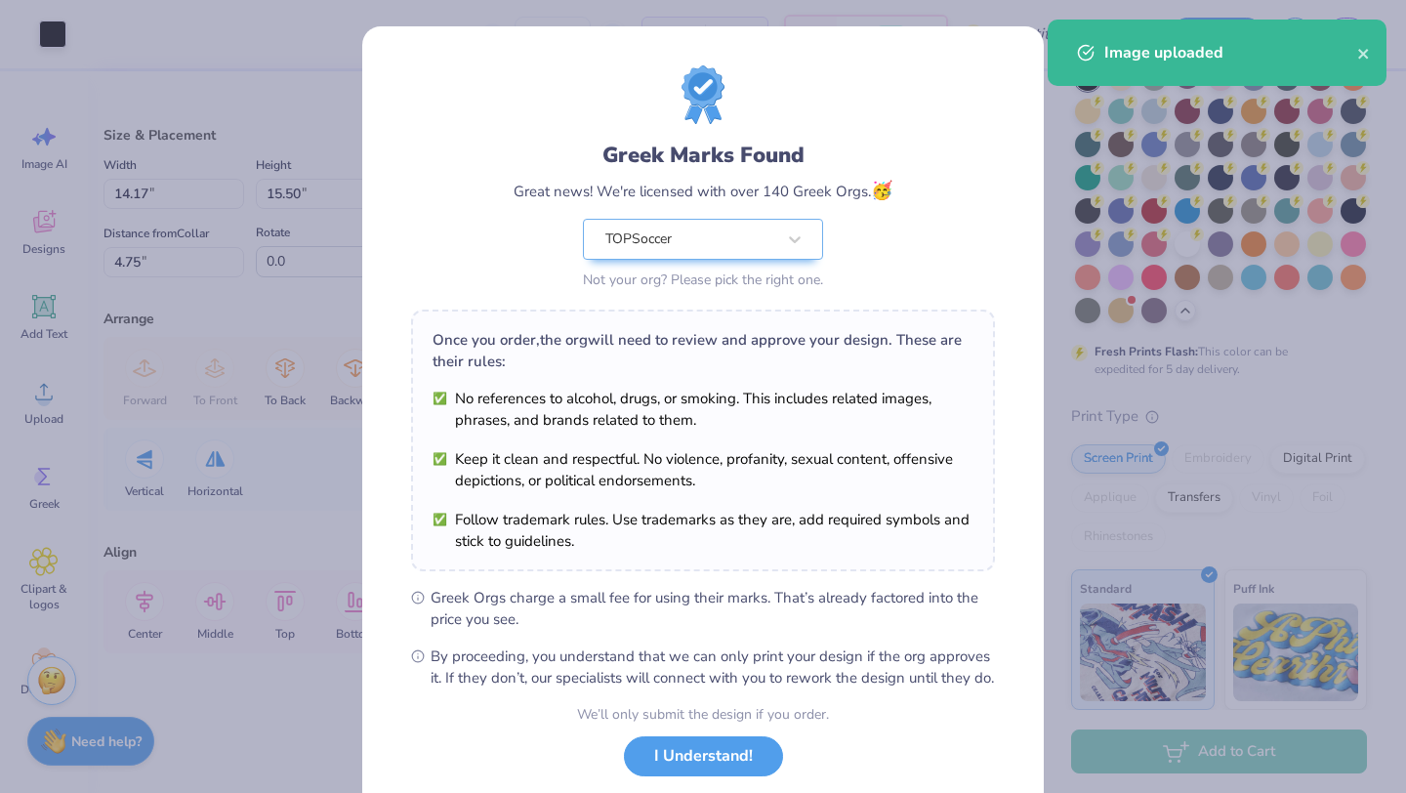
click at [733, 291] on body "Art colors – – Per Item – – Total Est. Delivery N/A Free Design Title Save ML I…" at bounding box center [703, 396] width 1406 height 793
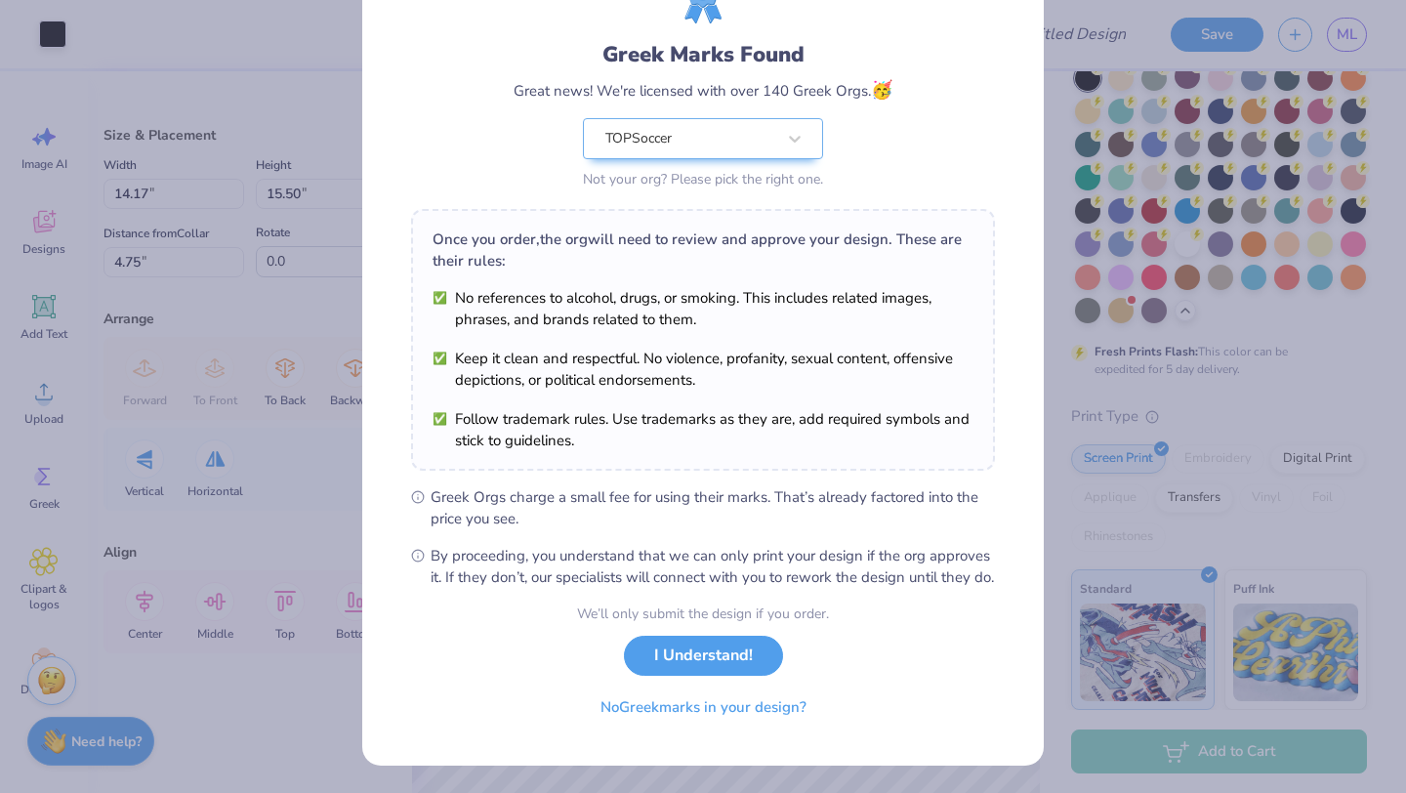
scroll to position [121, 0]
click at [661, 656] on button "I Understand!" at bounding box center [703, 651] width 159 height 40
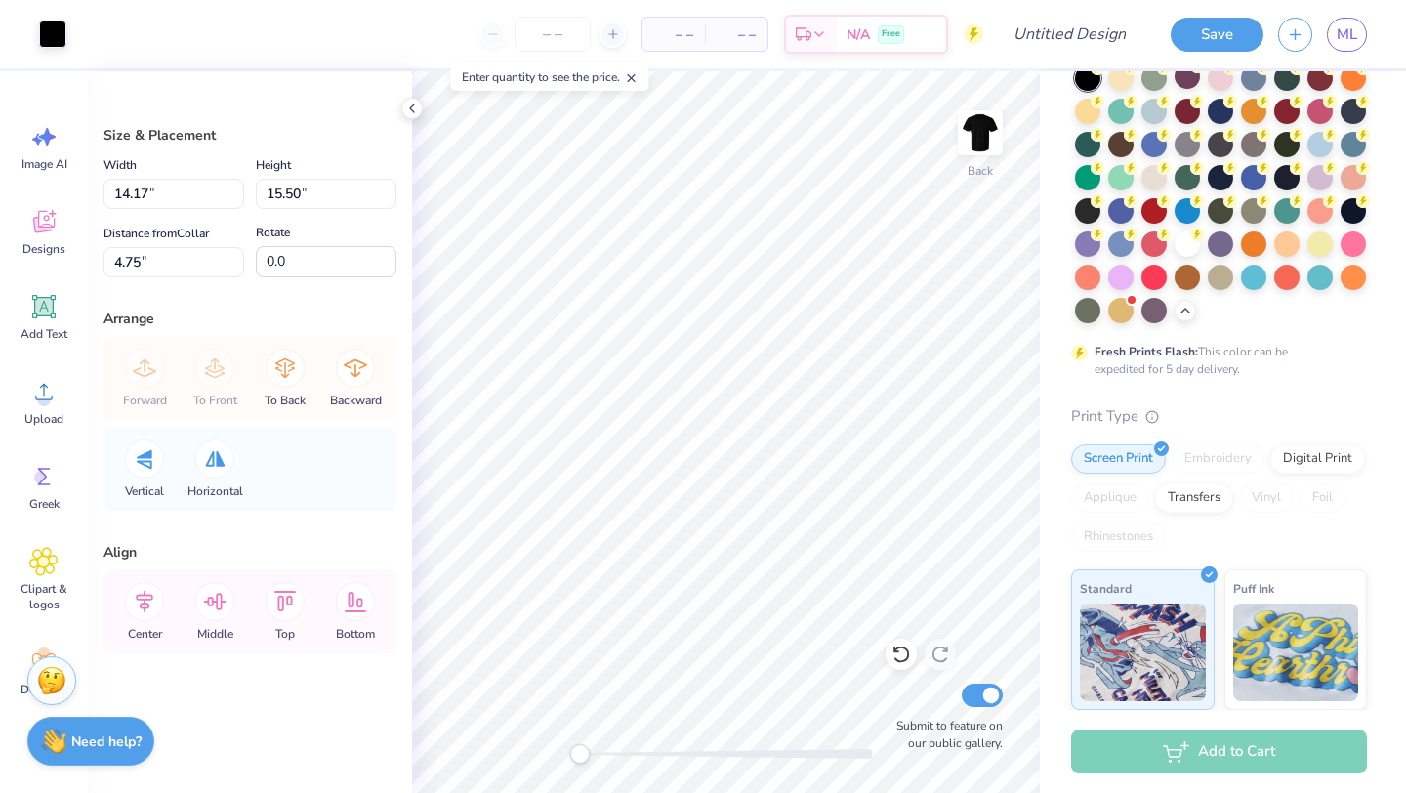
click at [1046, 485] on div "Art colors – – Per Item – – Total Est. Delivery N/A Free Design Title Save ML I…" at bounding box center [703, 396] width 1406 height 793
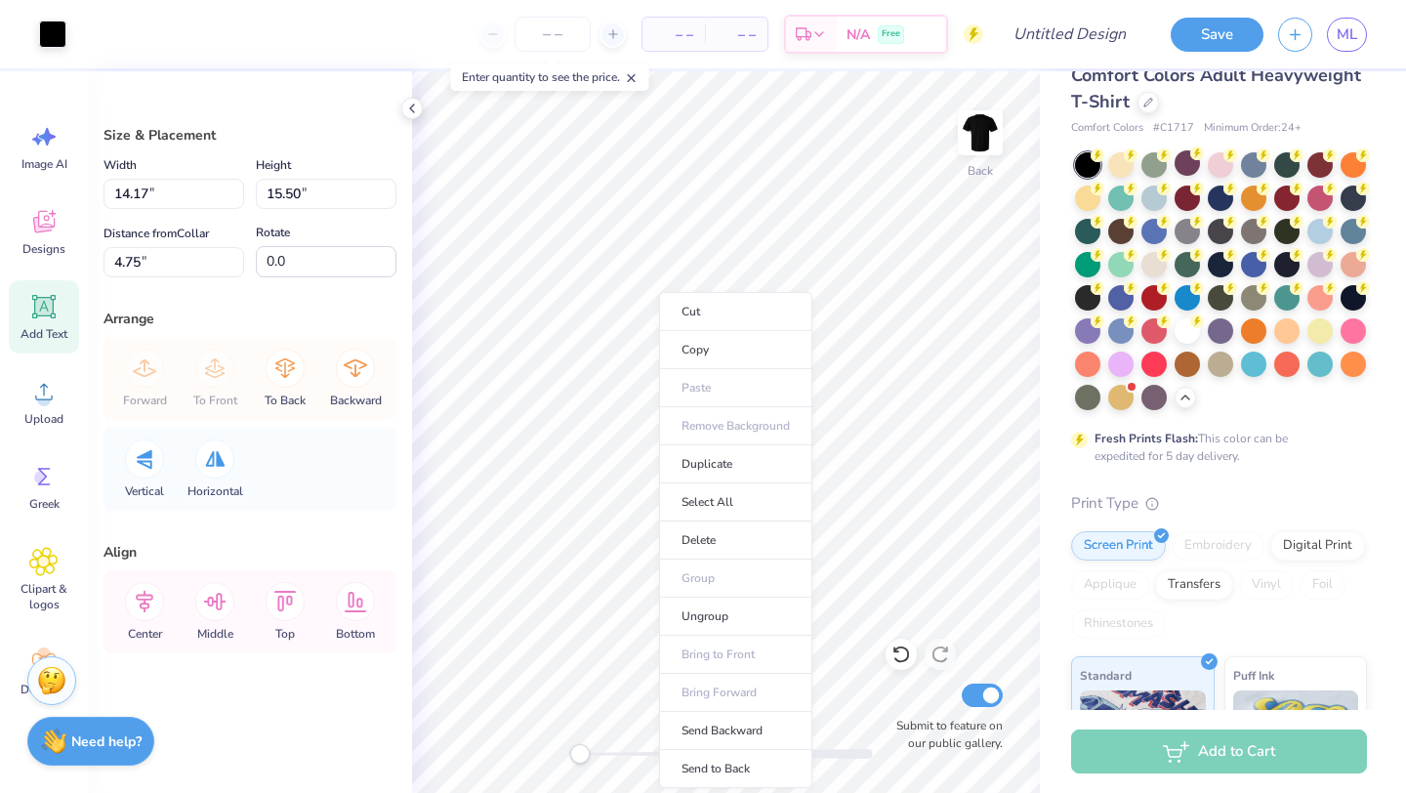
click at [37, 314] on icon at bounding box center [44, 307] width 19 height 19
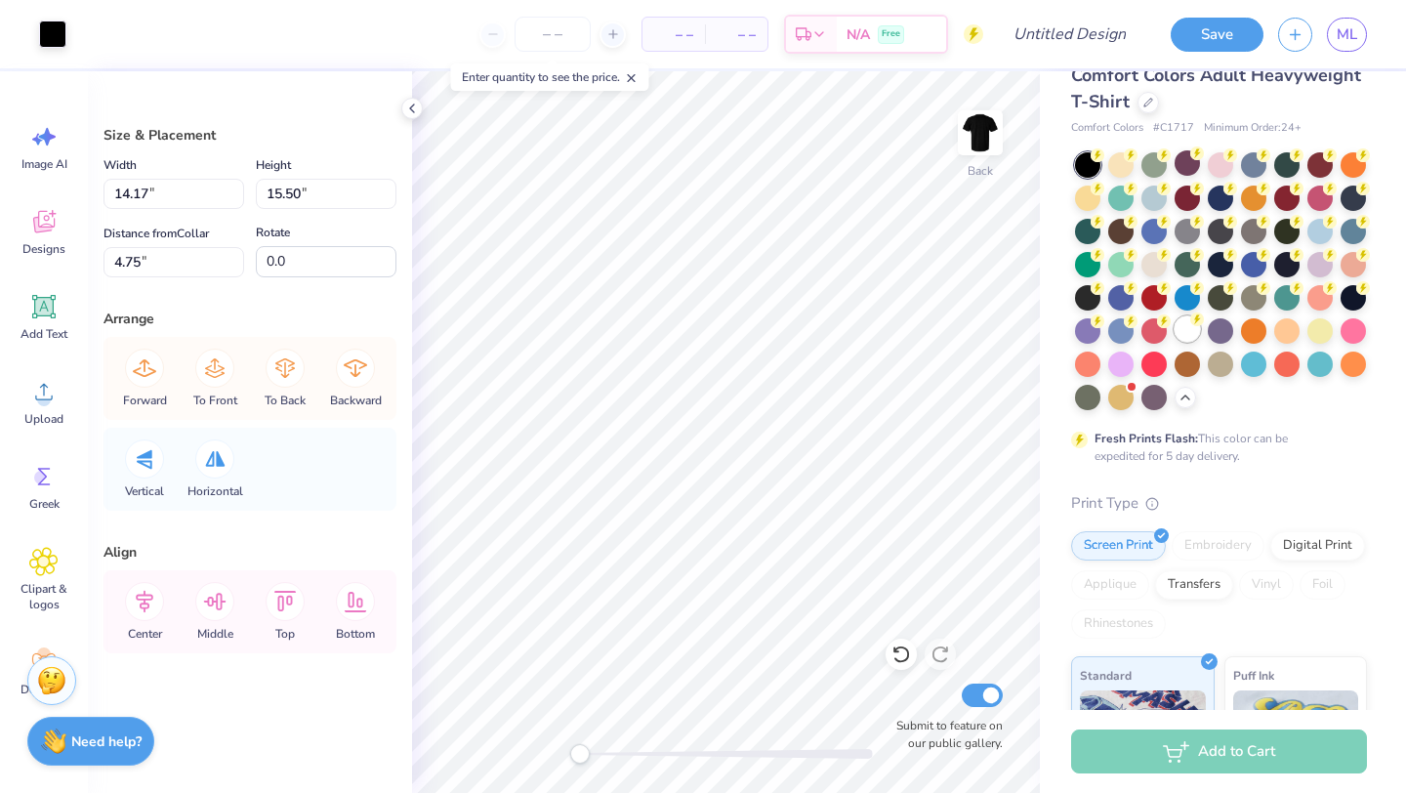
click at [1194, 332] on div at bounding box center [1186, 328] width 25 height 25
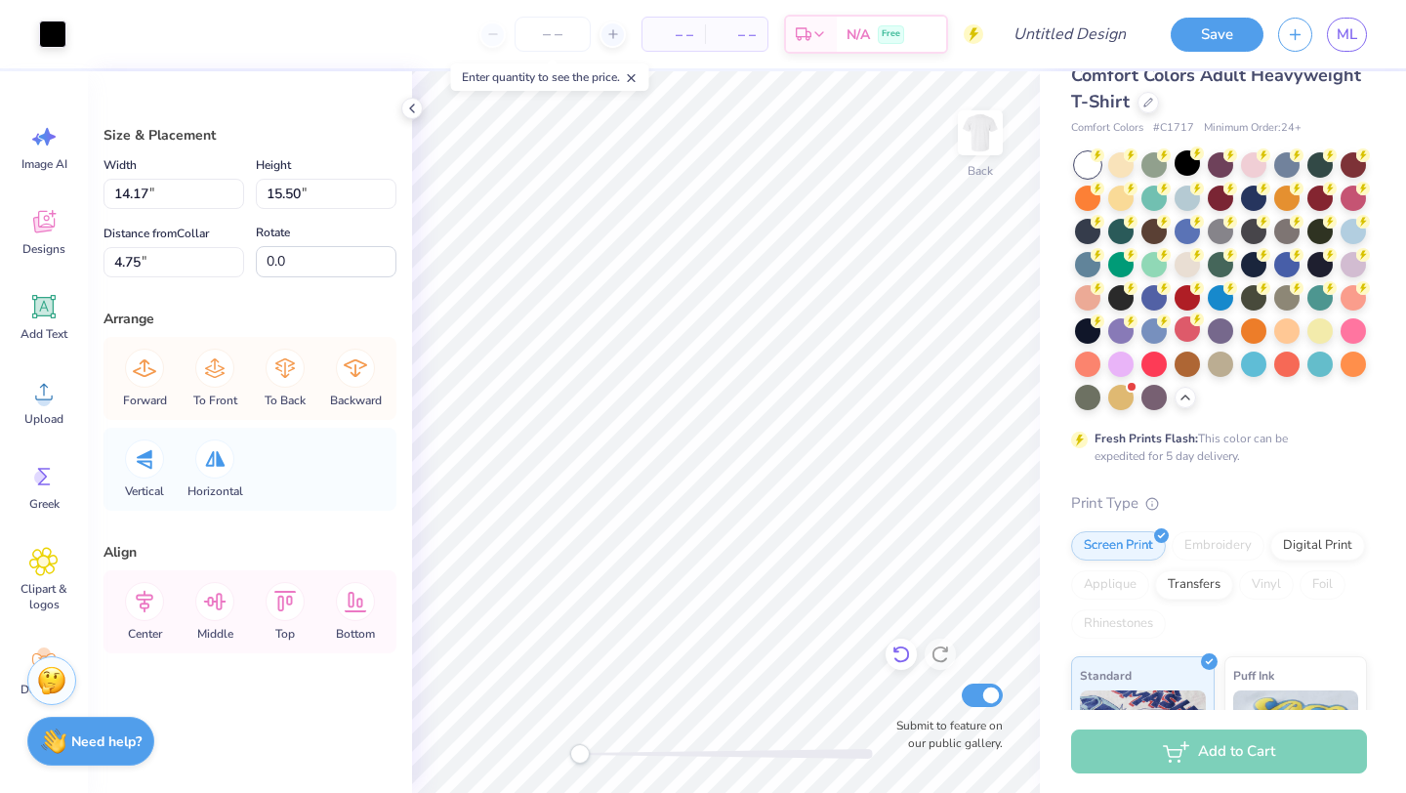
type input "6.85"
type input "7.49"
type input "12.76"
click at [404, 110] on icon at bounding box center [412, 109] width 16 height 16
